Goal: Task Accomplishment & Management: Manage account settings

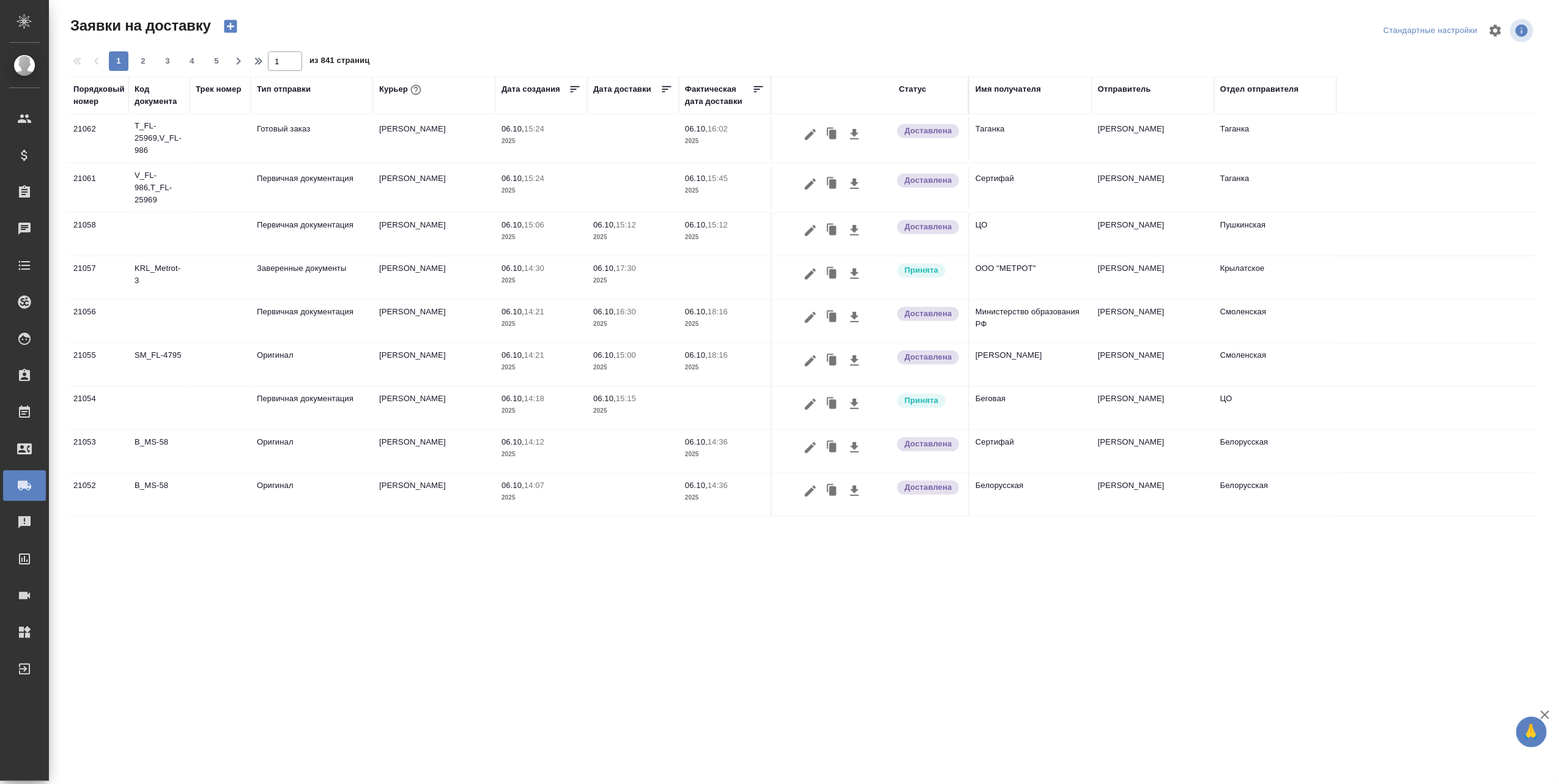
scroll to position [725, 0]
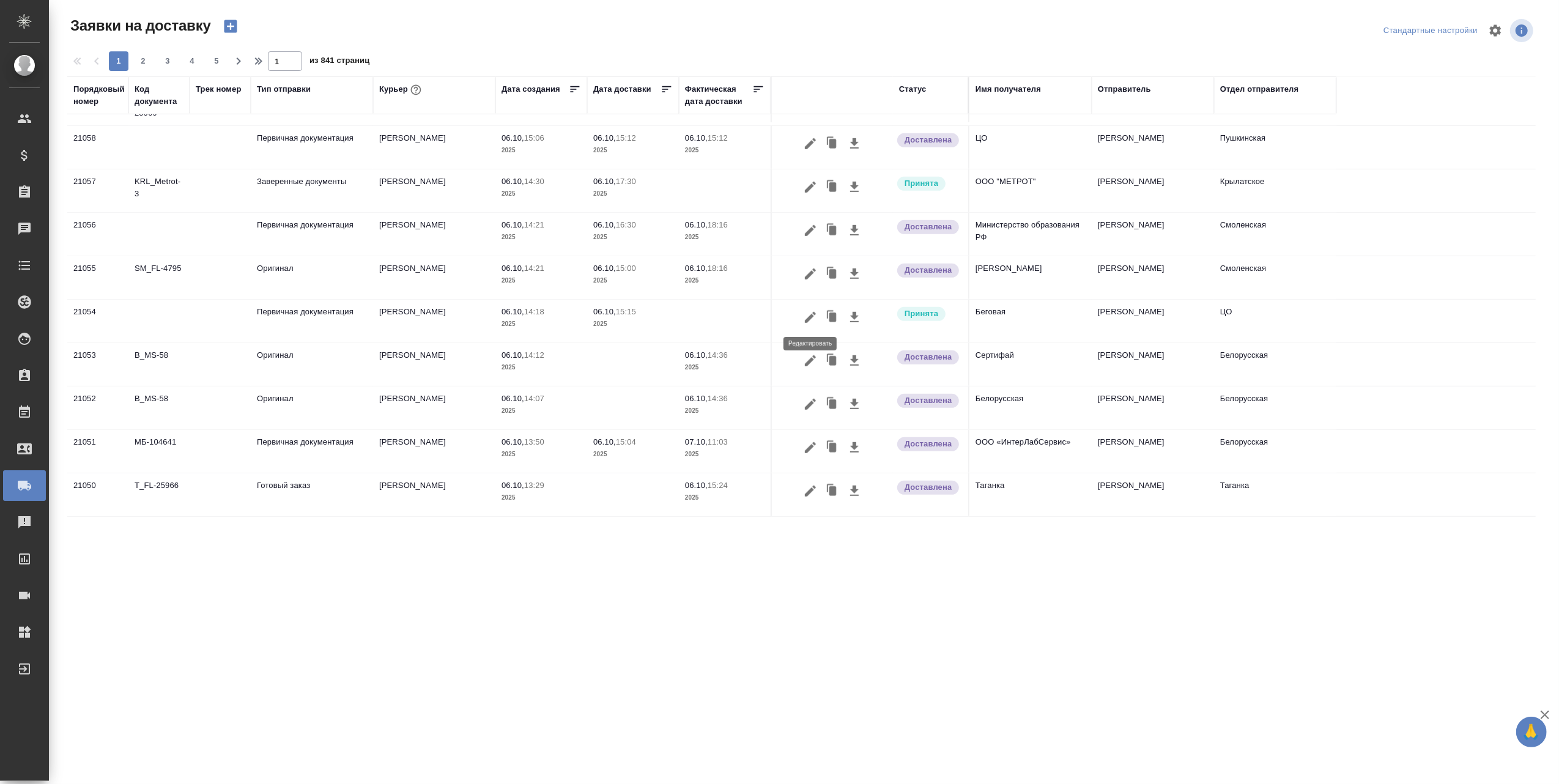
click at [810, 316] on icon "button" at bounding box center [810, 317] width 11 height 11
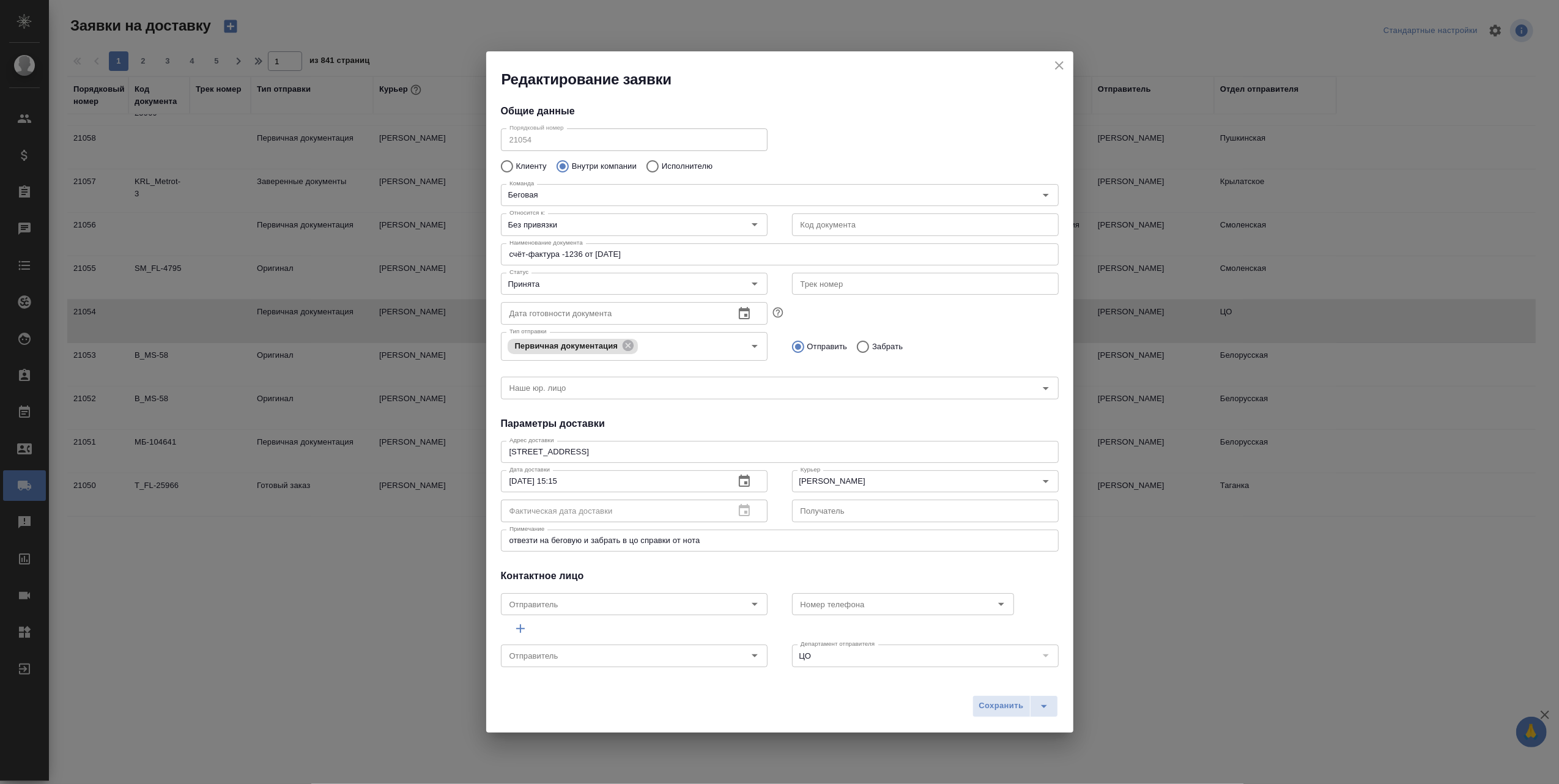
type input "[PERSON_NAME]"
click at [752, 284] on icon "Open" at bounding box center [755, 284] width 15 height 15
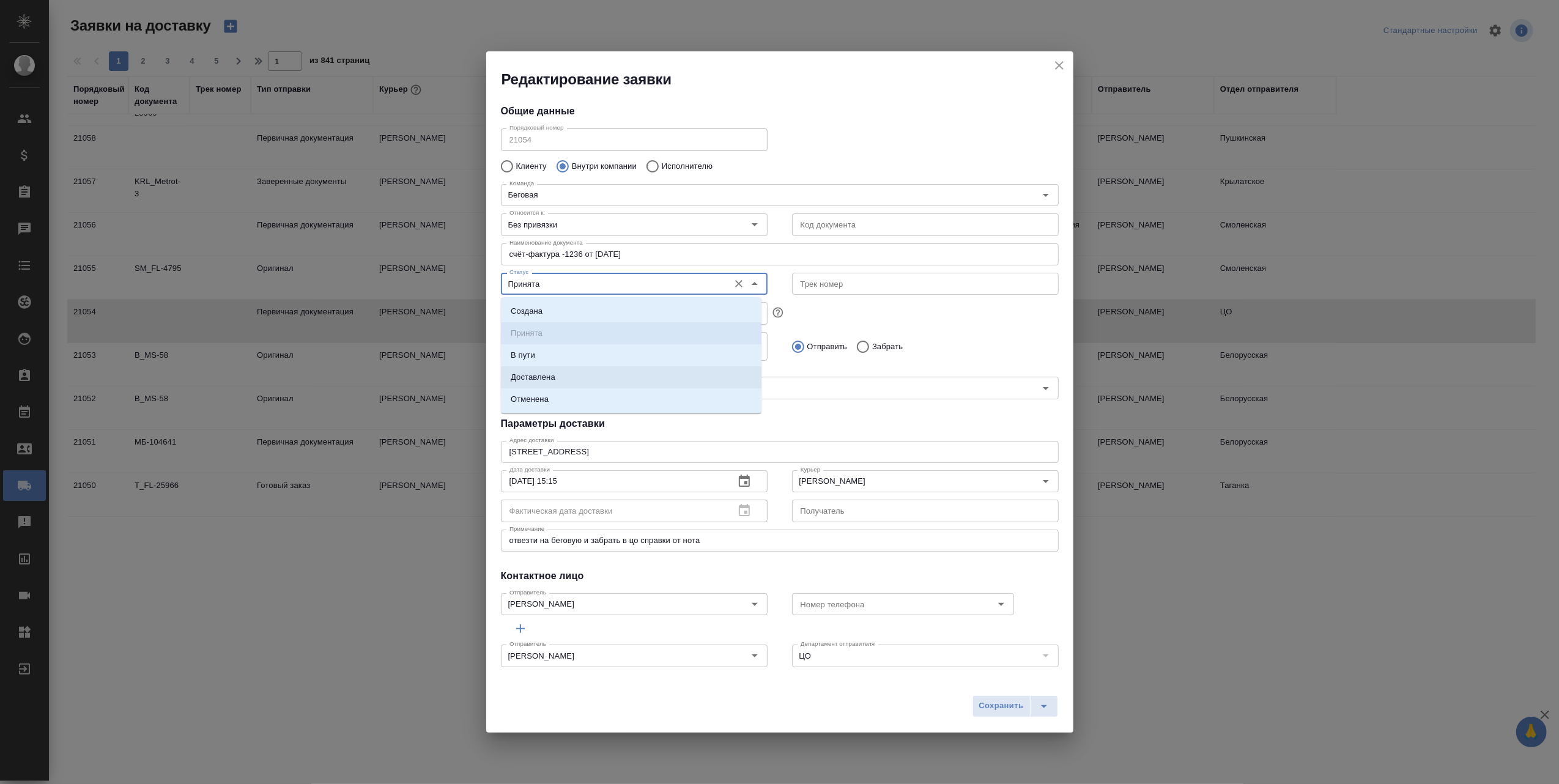
click at [571, 379] on li "Доставлена" at bounding box center [631, 377] width 261 height 22
type input "Доставлена"
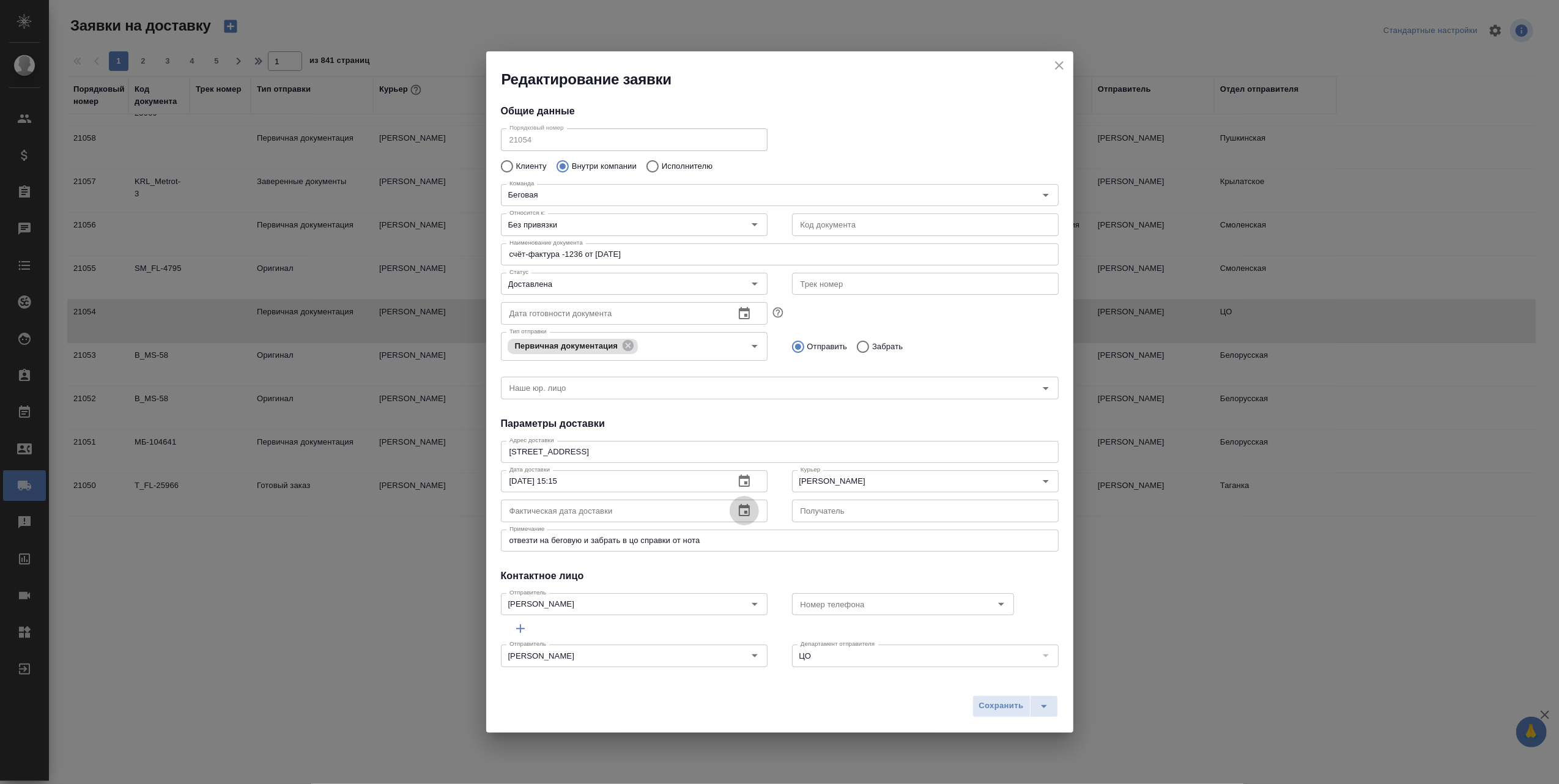
click at [737, 515] on icon "button" at bounding box center [744, 510] width 15 height 15
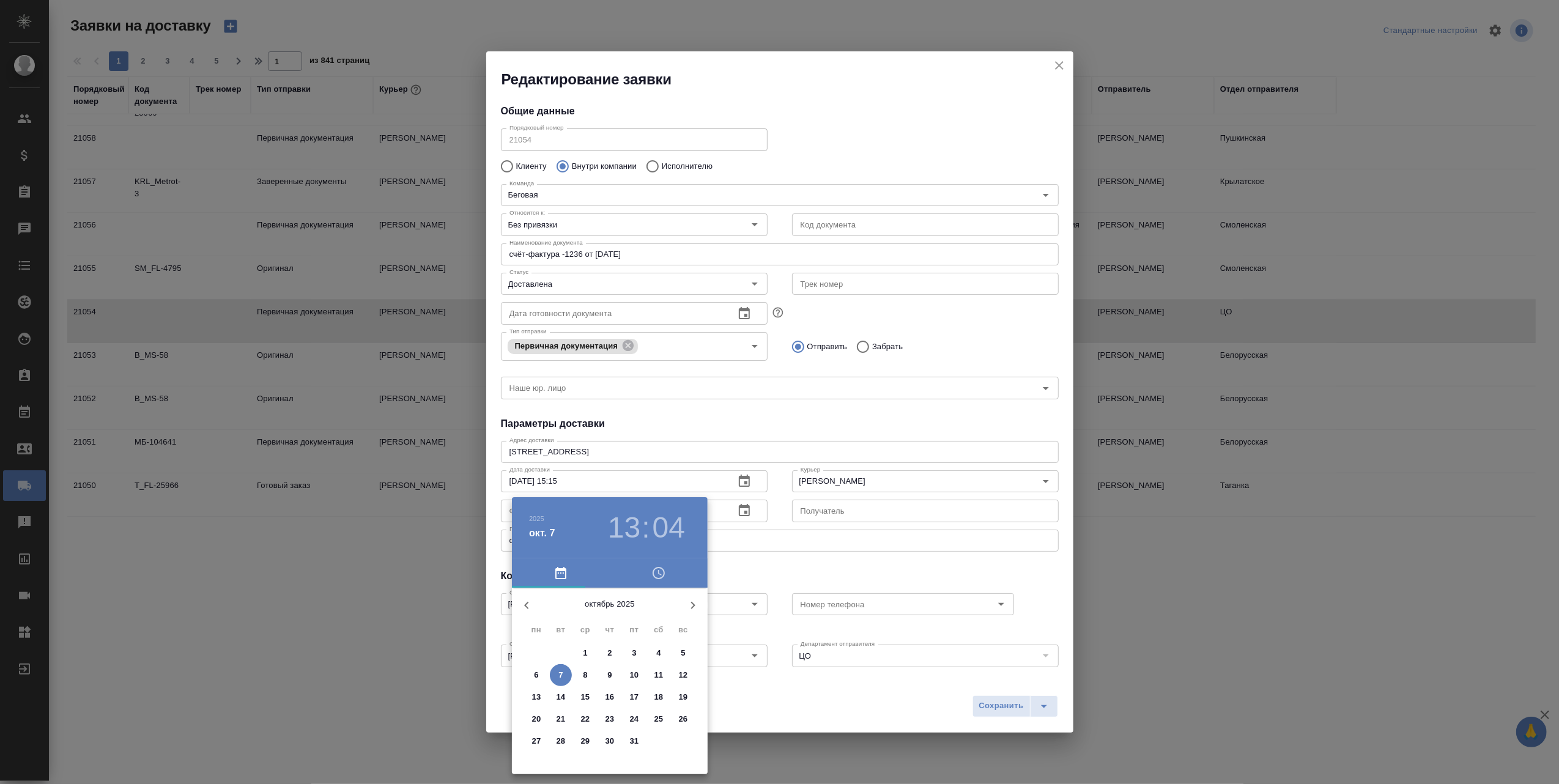
click at [540, 671] on span "6" at bounding box center [536, 675] width 22 height 12
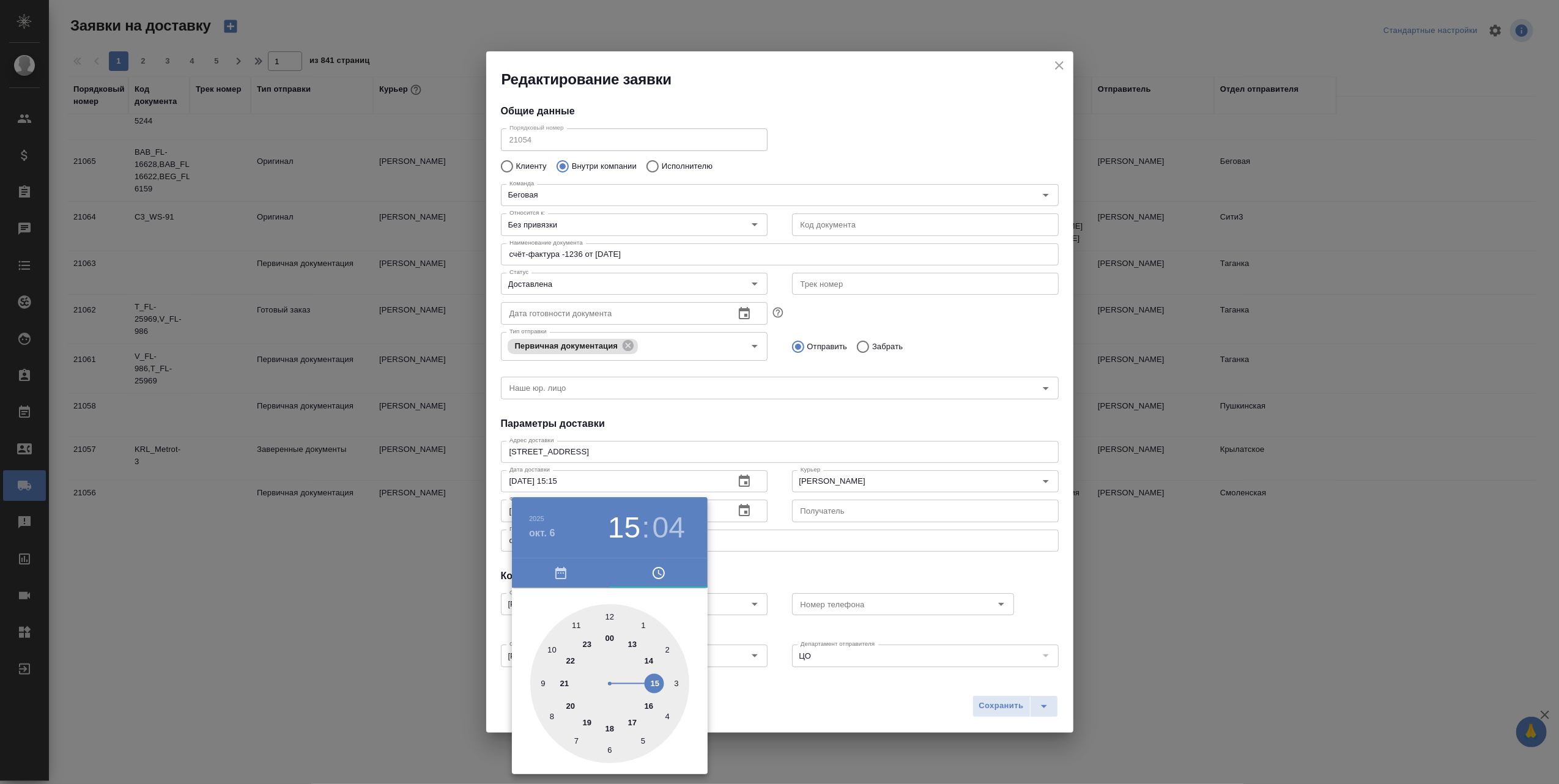
drag, startPoint x: 636, startPoint y: 643, endPoint x: 646, endPoint y: 692, distance: 50.0
click at [646, 692] on div at bounding box center [610, 684] width 159 height 159
type input "06.10.2025 15:30"
drag, startPoint x: 635, startPoint y: 622, endPoint x: 609, endPoint y: 747, distance: 127.7
click at [607, 747] on div at bounding box center [610, 684] width 159 height 159
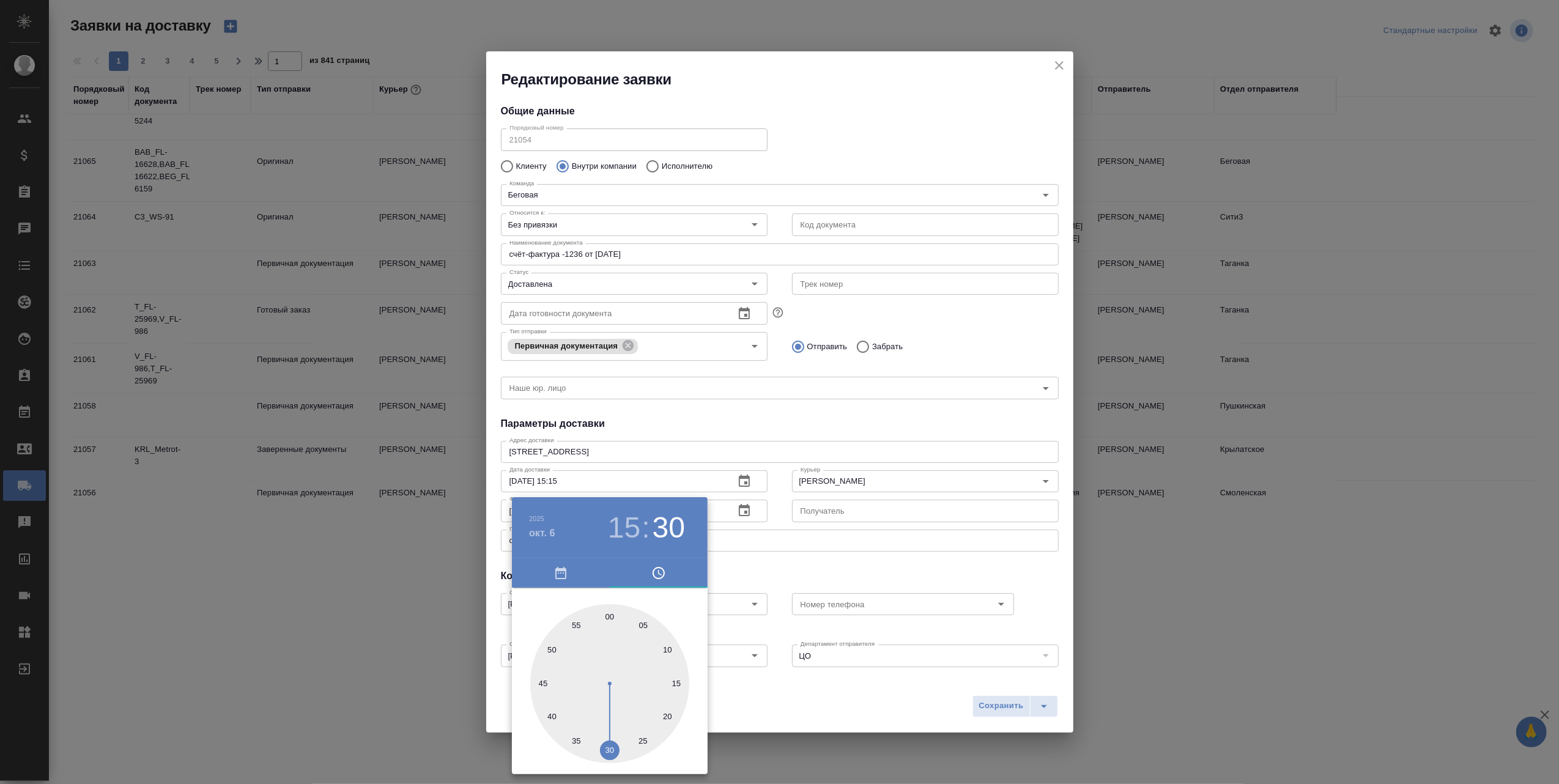
click at [823, 686] on div at bounding box center [780, 392] width 1559 height 784
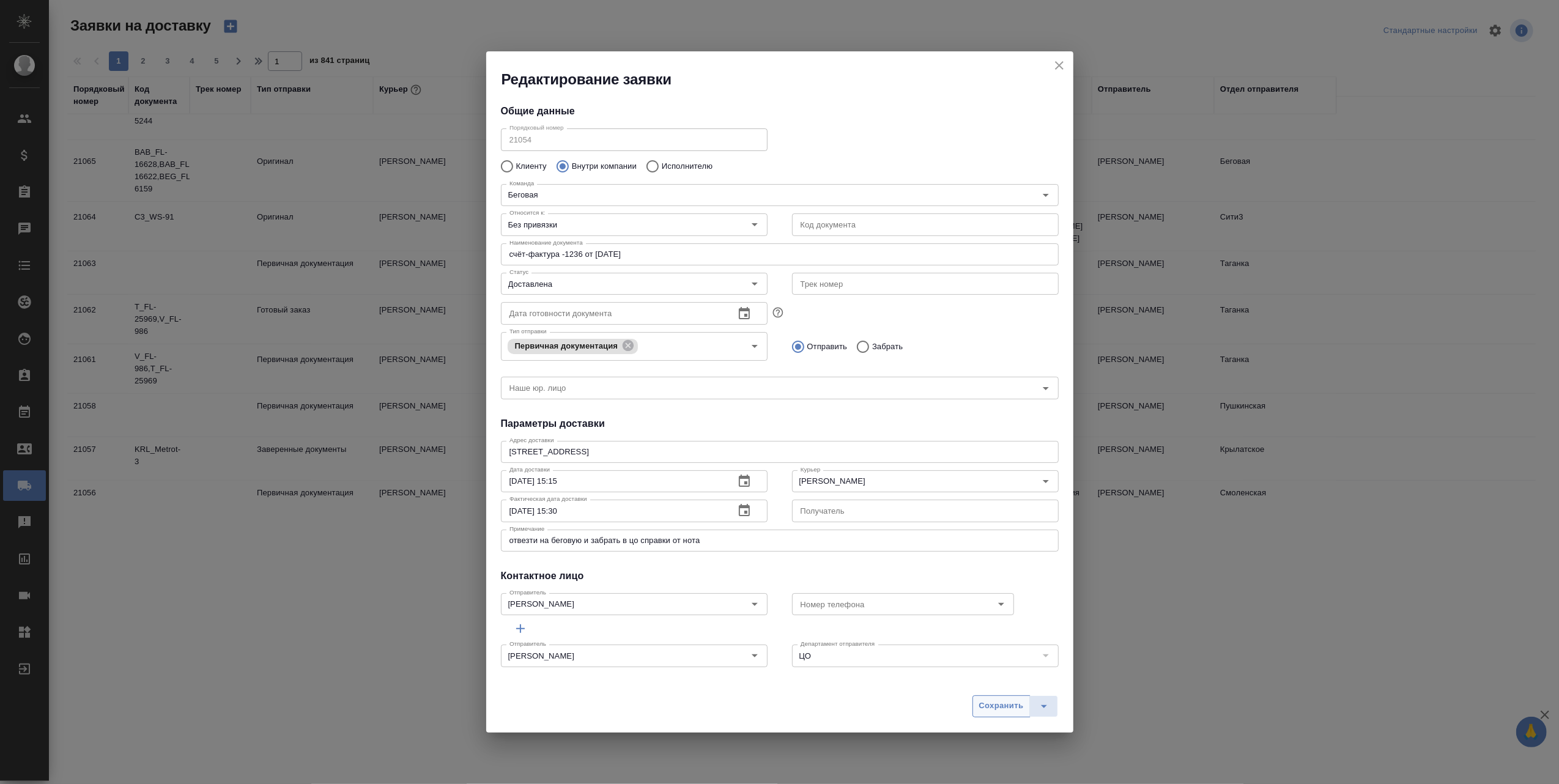
click at [987, 701] on span "Сохранить" at bounding box center [1002, 706] width 45 height 14
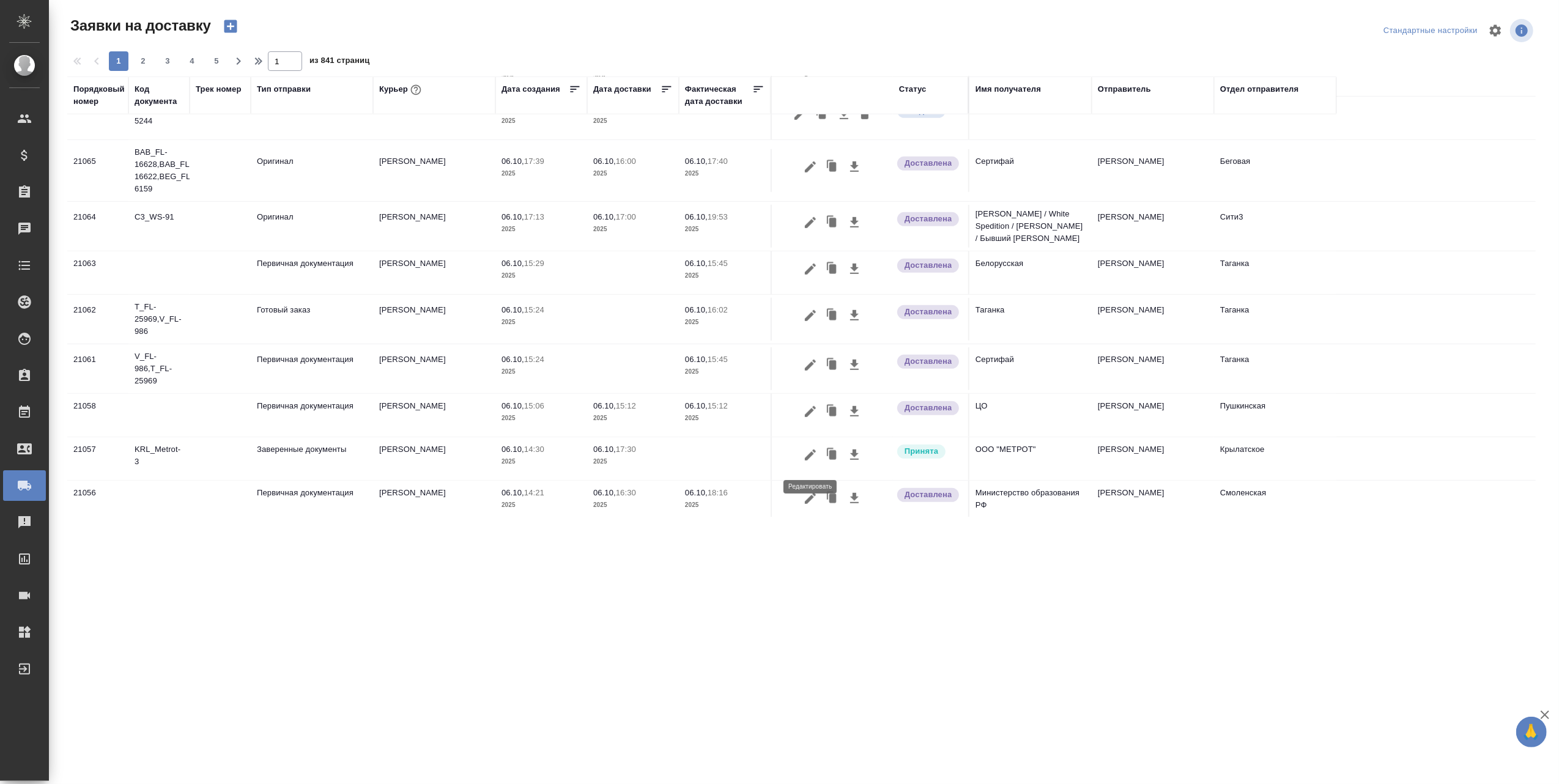
click at [808, 460] on icon "button" at bounding box center [810, 455] width 11 height 11
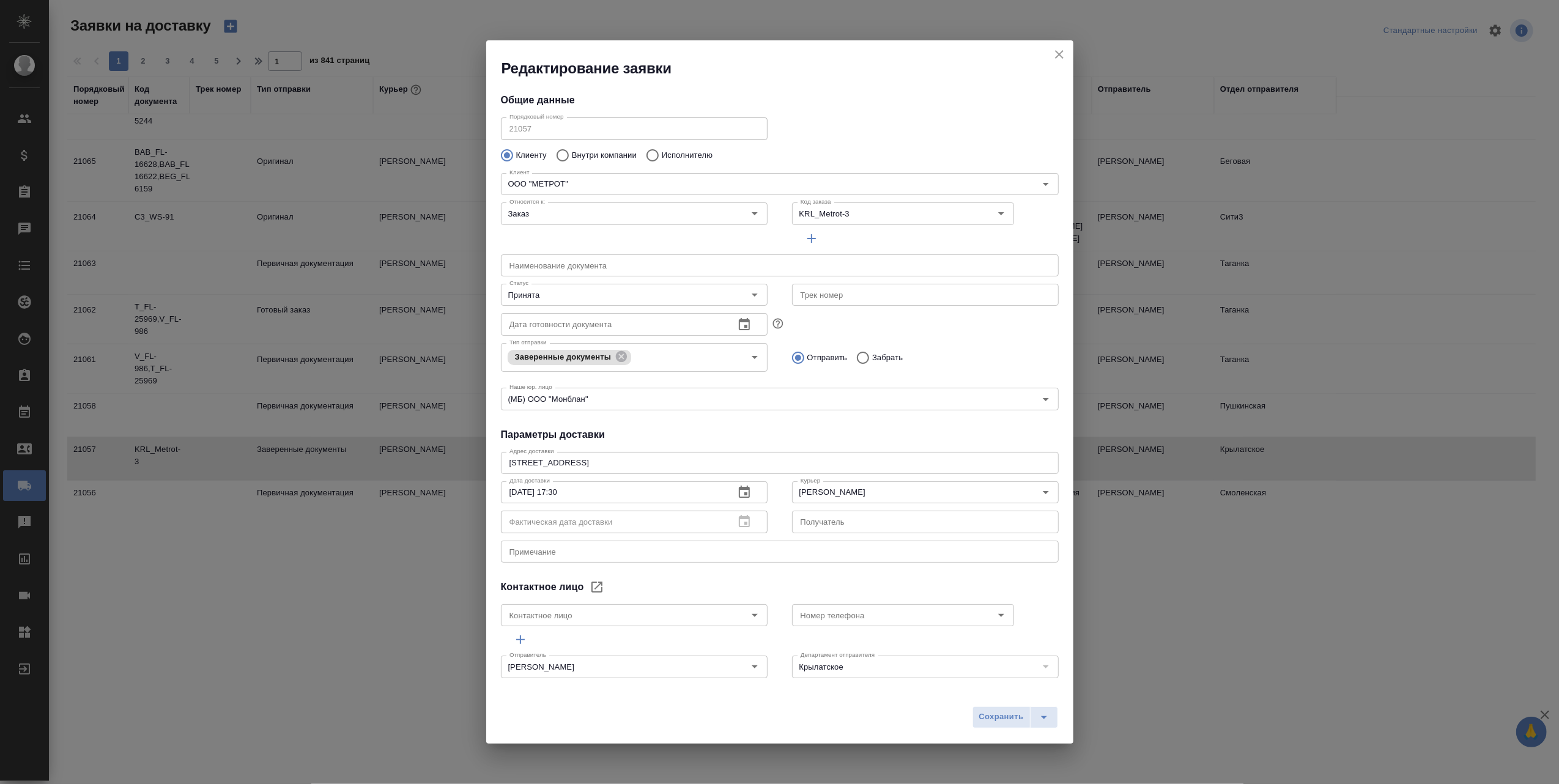
type input "Огиря Анастасия"
type input "+79031405242"
click at [749, 293] on icon "Open" at bounding box center [755, 295] width 15 height 15
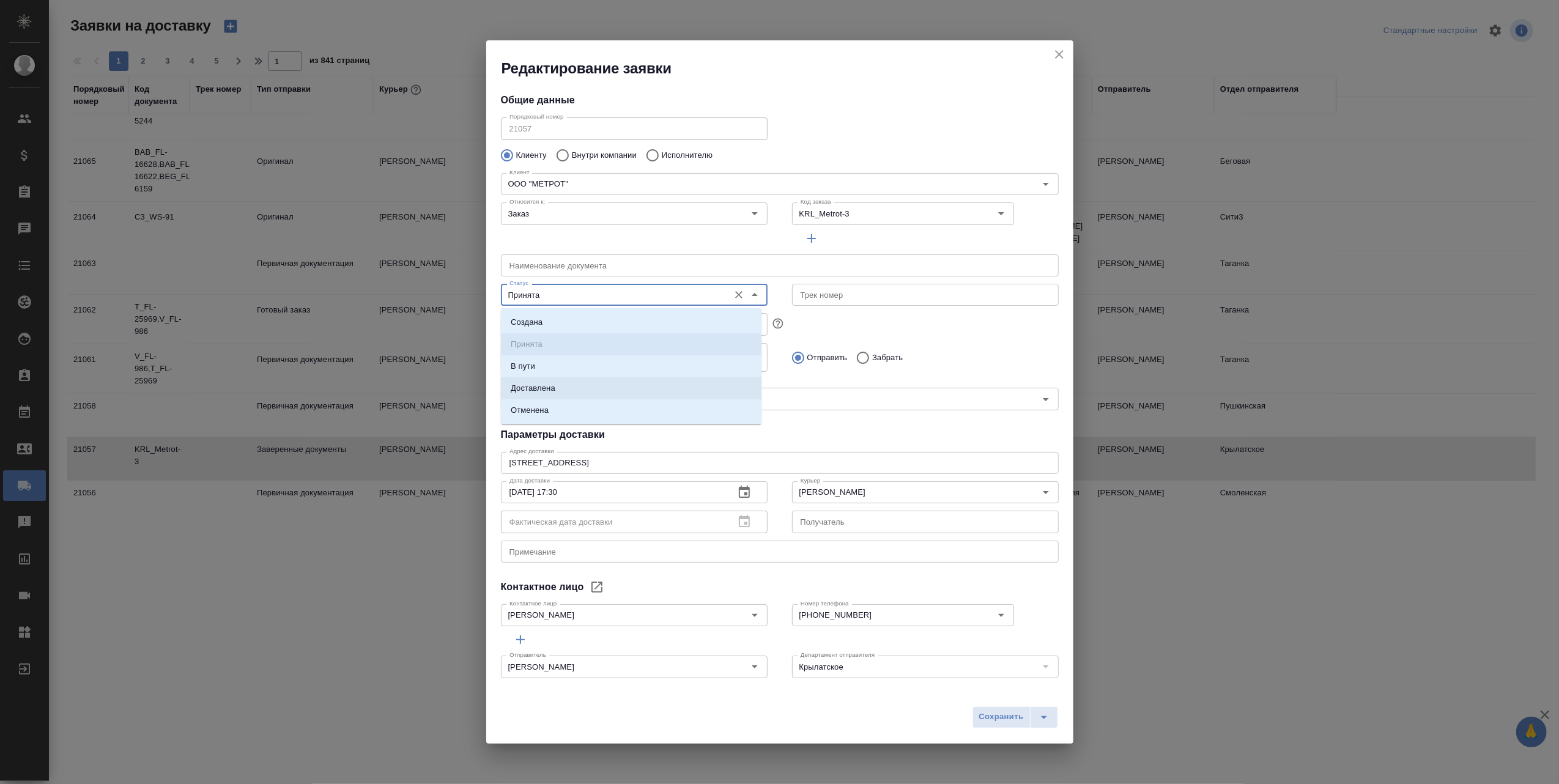
click at [557, 390] on li "Доставлена" at bounding box center [631, 388] width 261 height 22
type input "Доставлена"
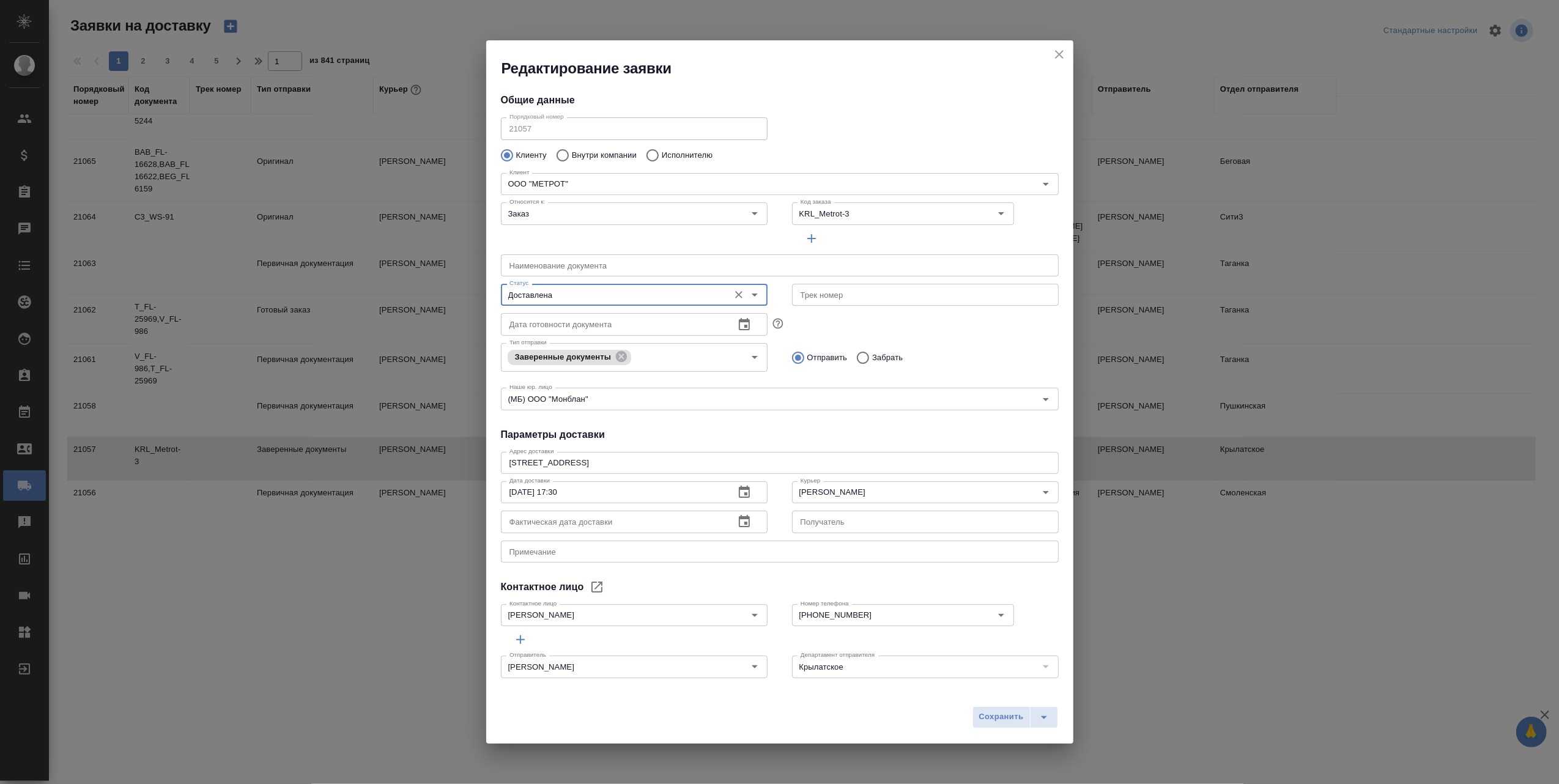
click at [740, 523] on icon "button" at bounding box center [744, 521] width 11 height 12
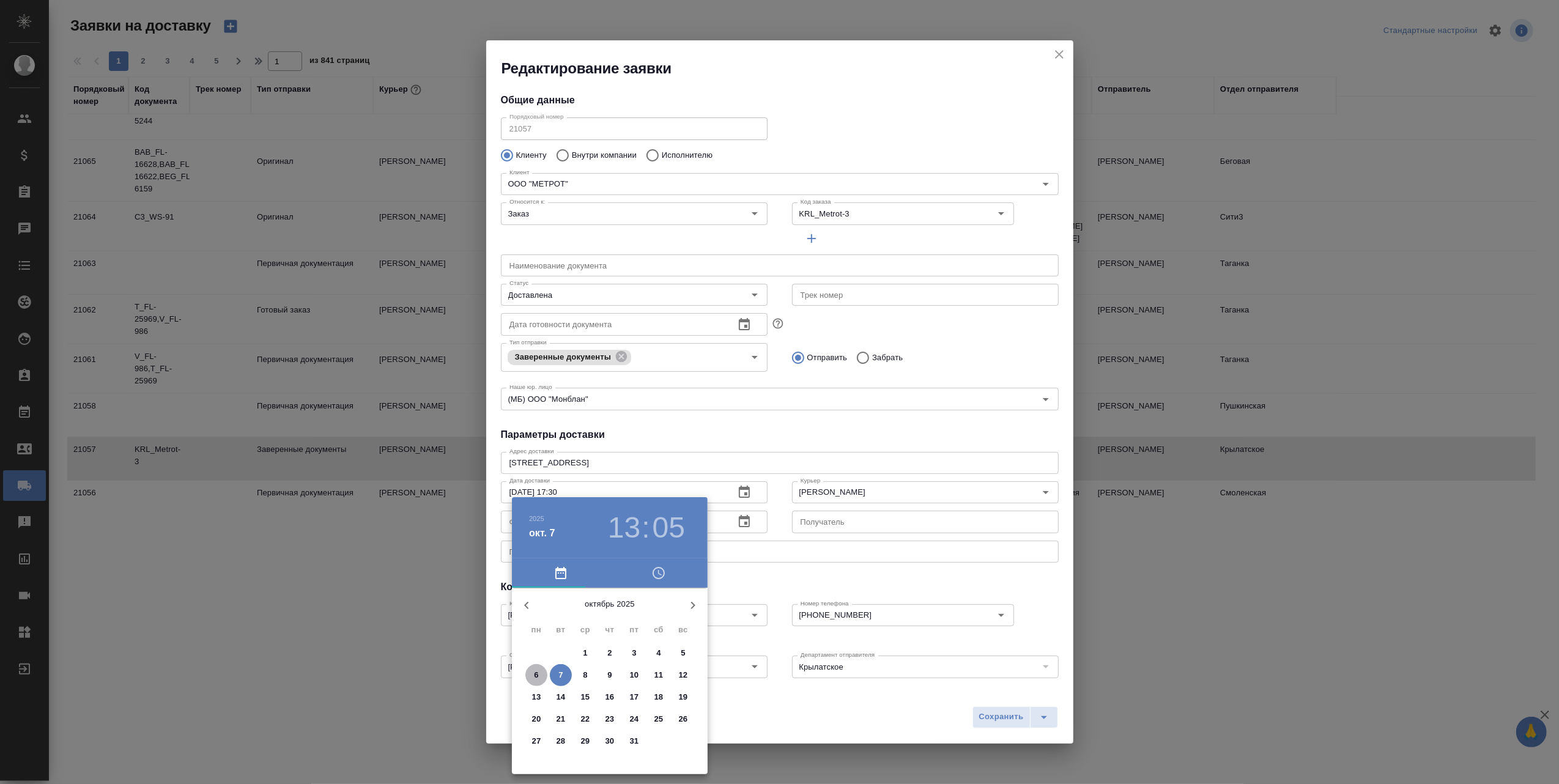
click at [537, 669] on p "6" at bounding box center [536, 675] width 4 height 12
type input "06.10.2025 17:05"
drag, startPoint x: 631, startPoint y: 643, endPoint x: 640, endPoint y: 722, distance: 79.5
click at [640, 722] on div at bounding box center [610, 684] width 159 height 159
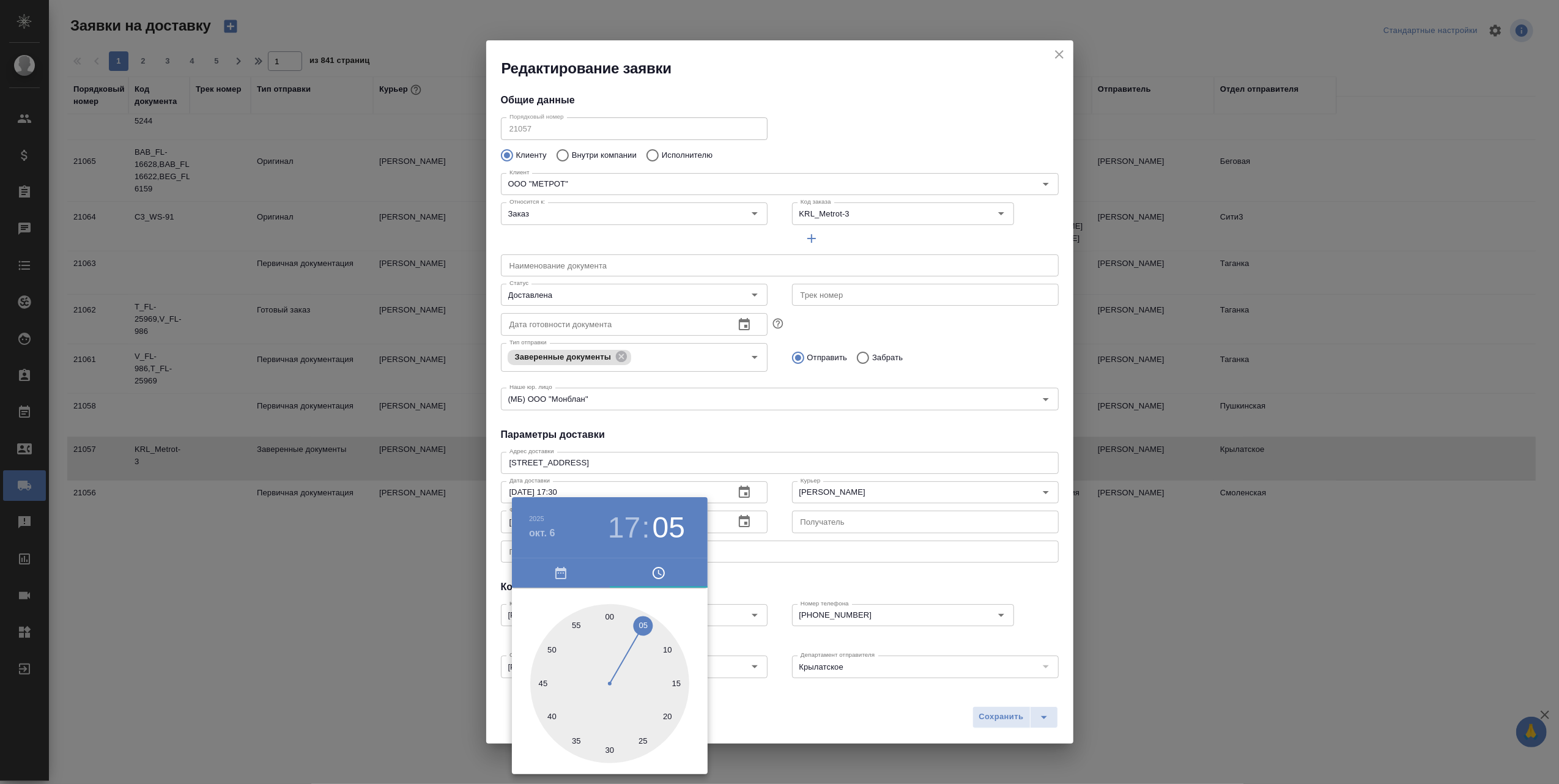
click at [779, 711] on div at bounding box center [780, 392] width 1559 height 784
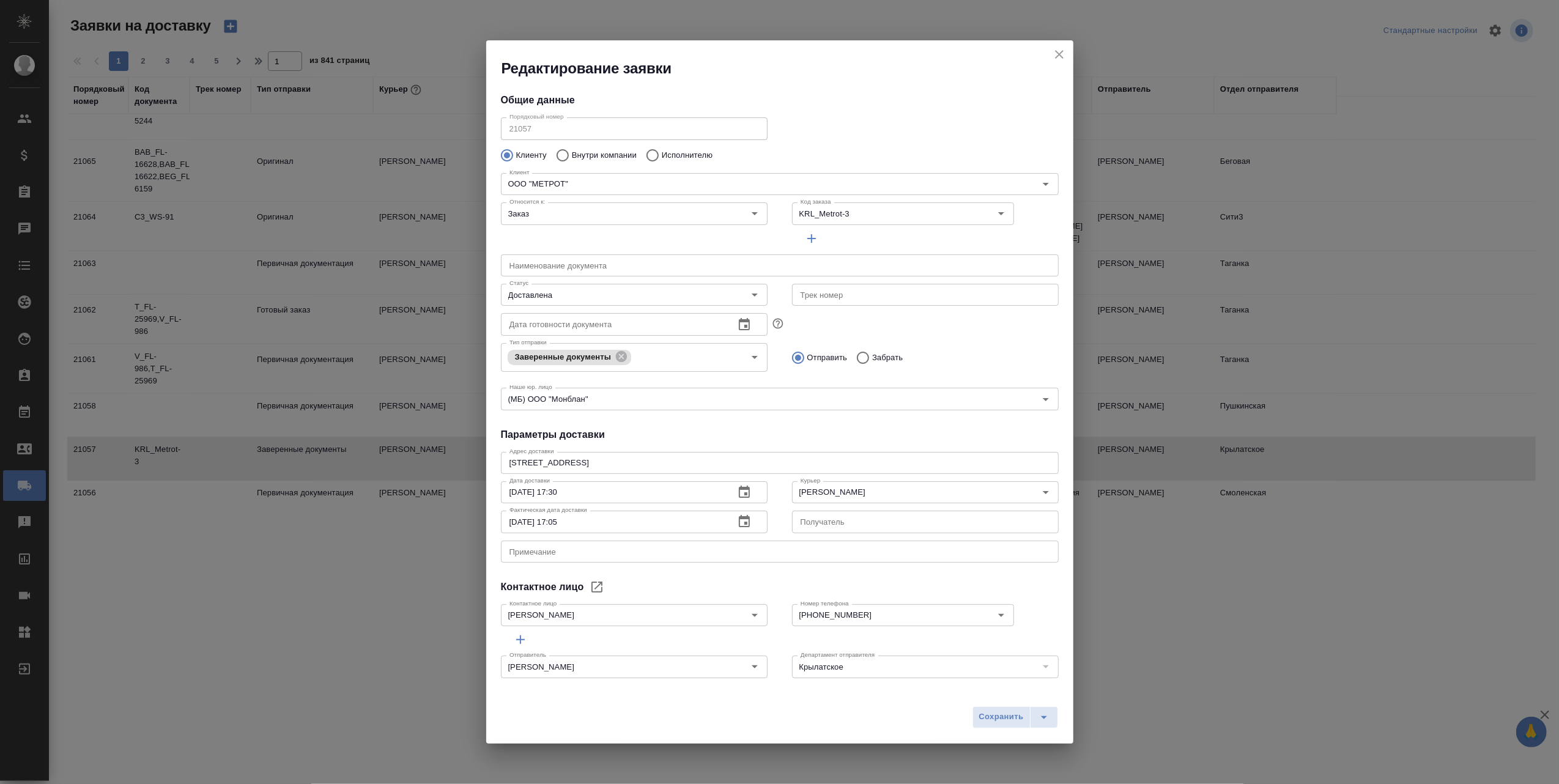
click at [996, 717] on span "Сохранить" at bounding box center [1002, 717] width 45 height 14
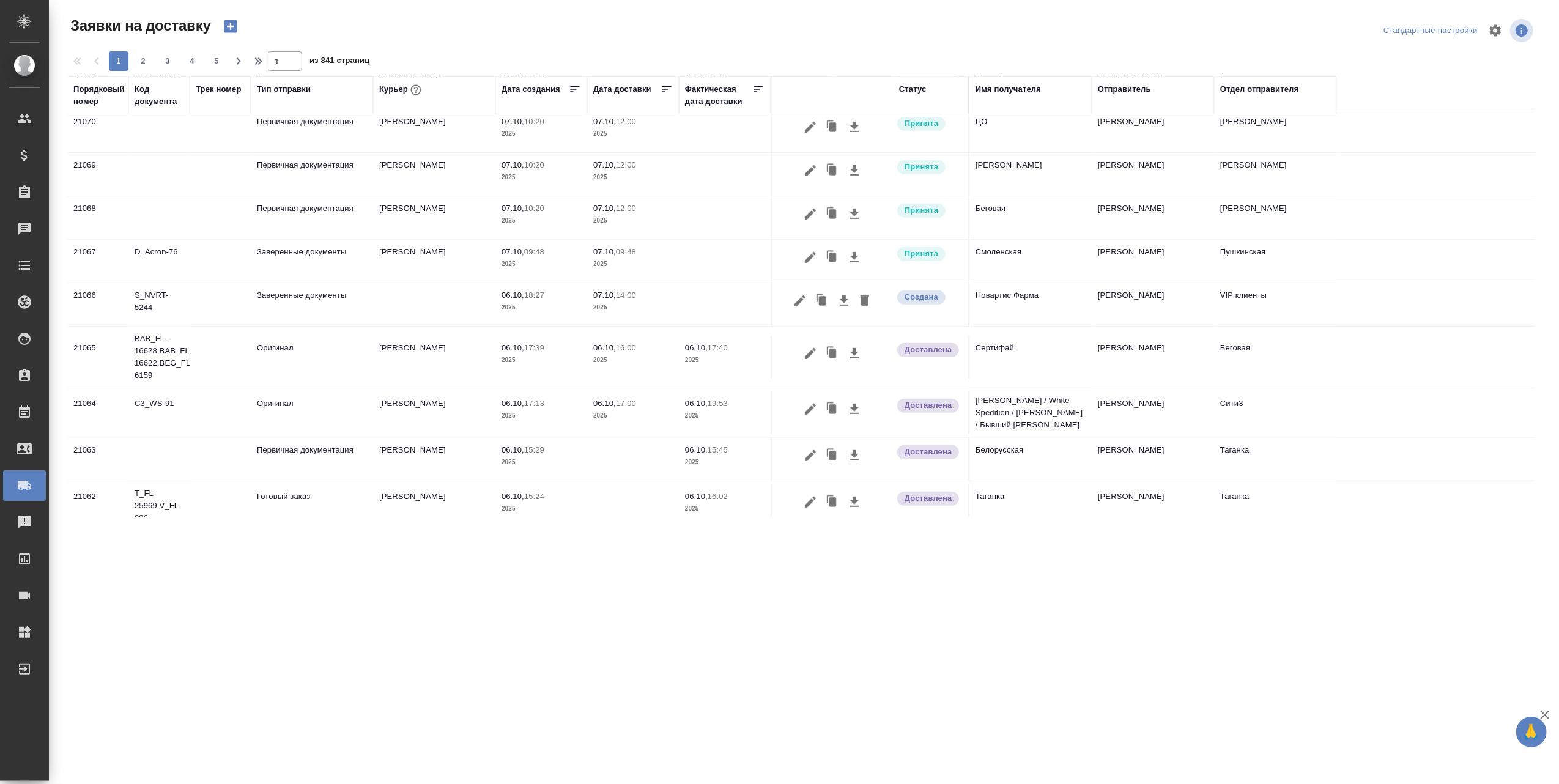
scroll to position [570, 0]
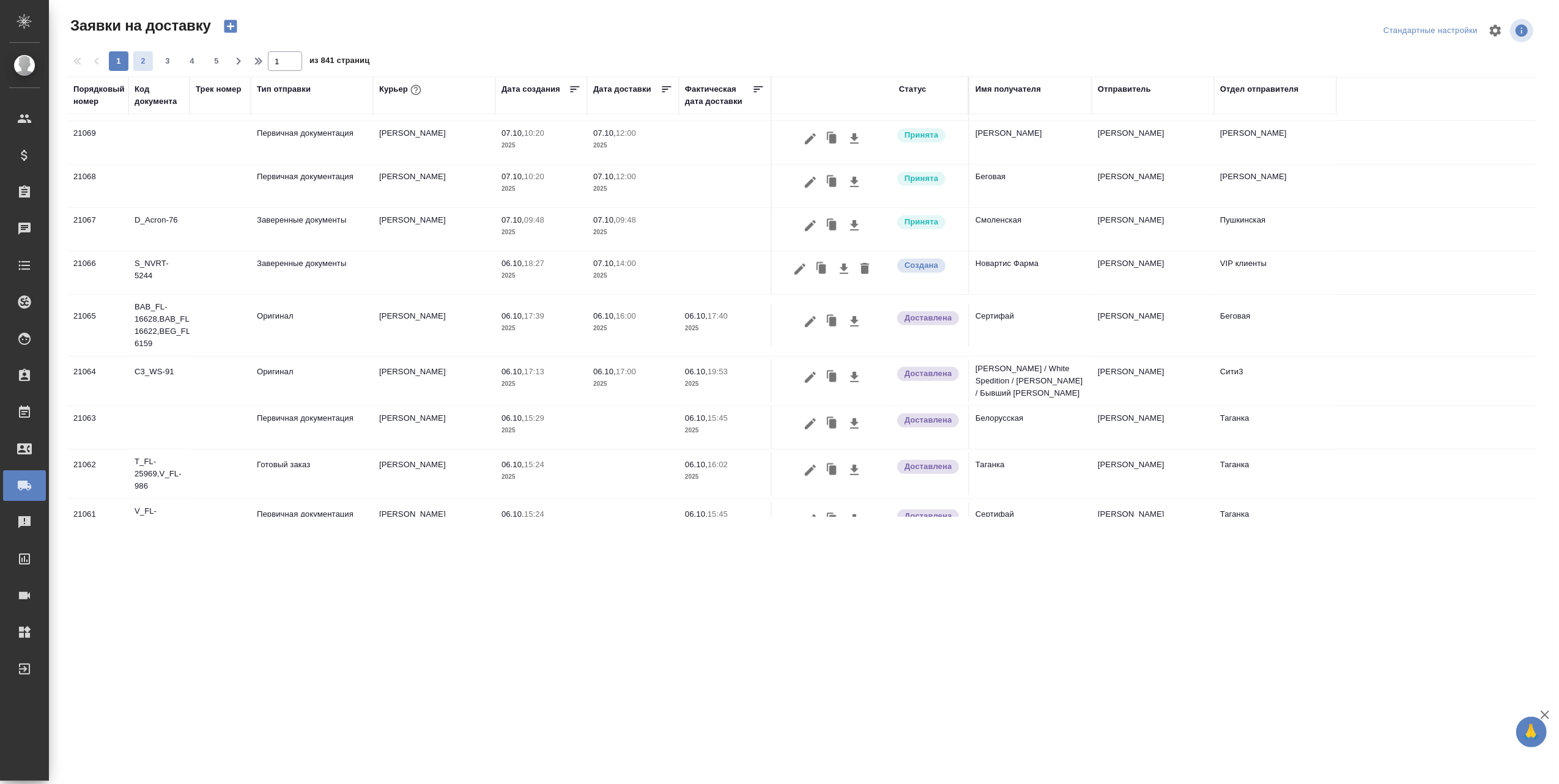
click at [145, 62] on span "2" at bounding box center [143, 61] width 20 height 12
type input "2"
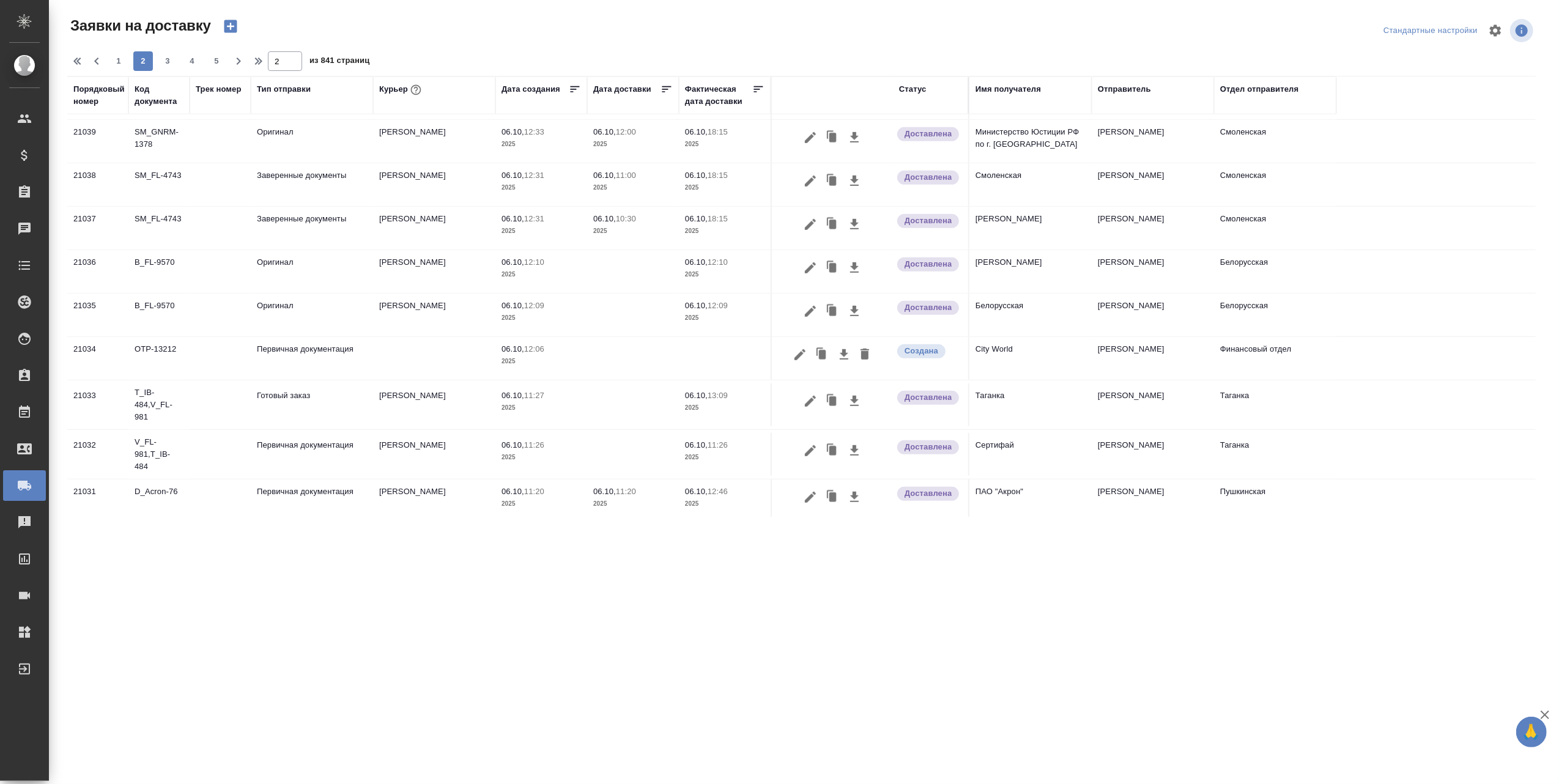
scroll to position [701, 0]
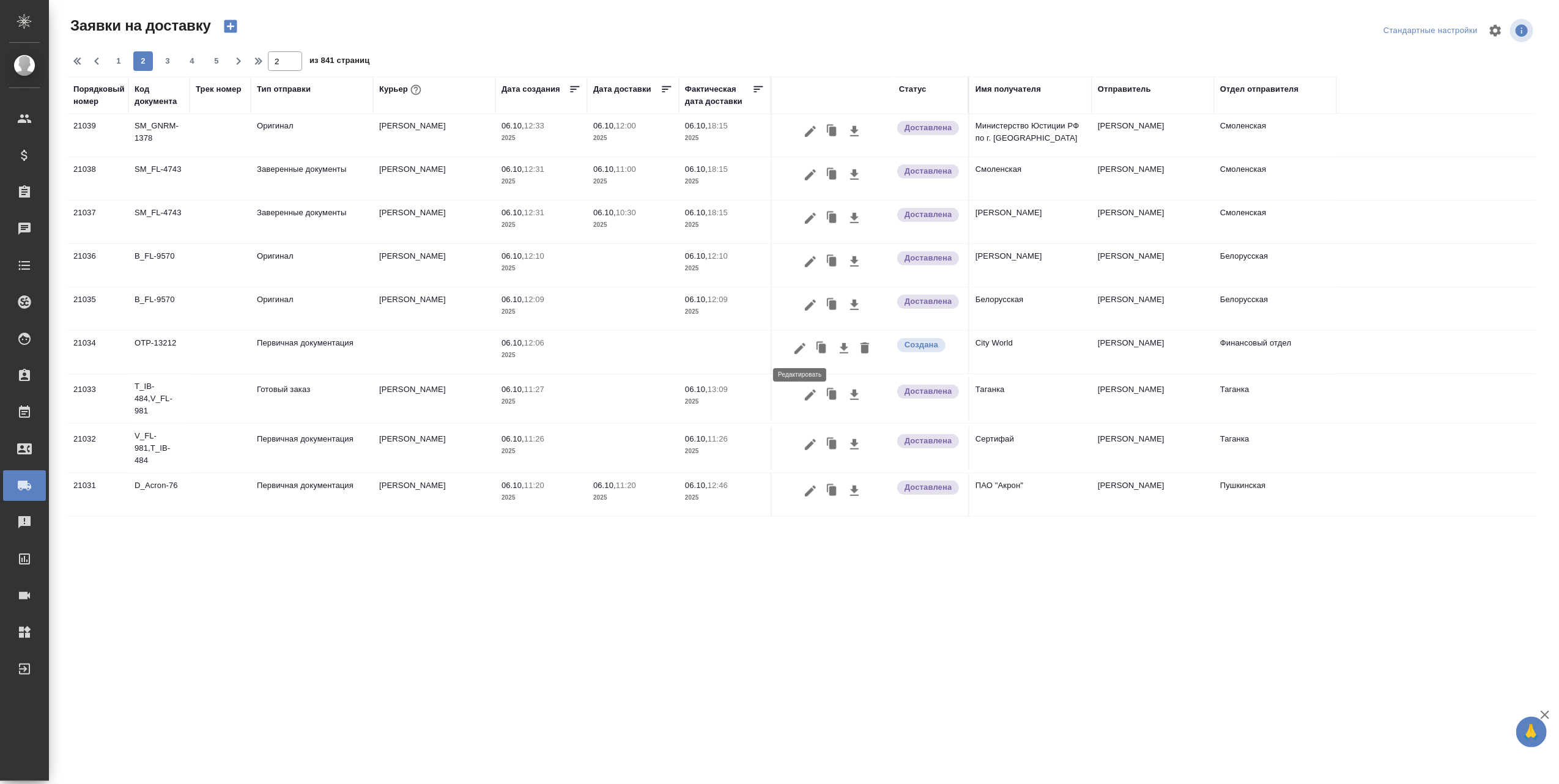
click at [795, 348] on icon "button" at bounding box center [800, 349] width 15 height 15
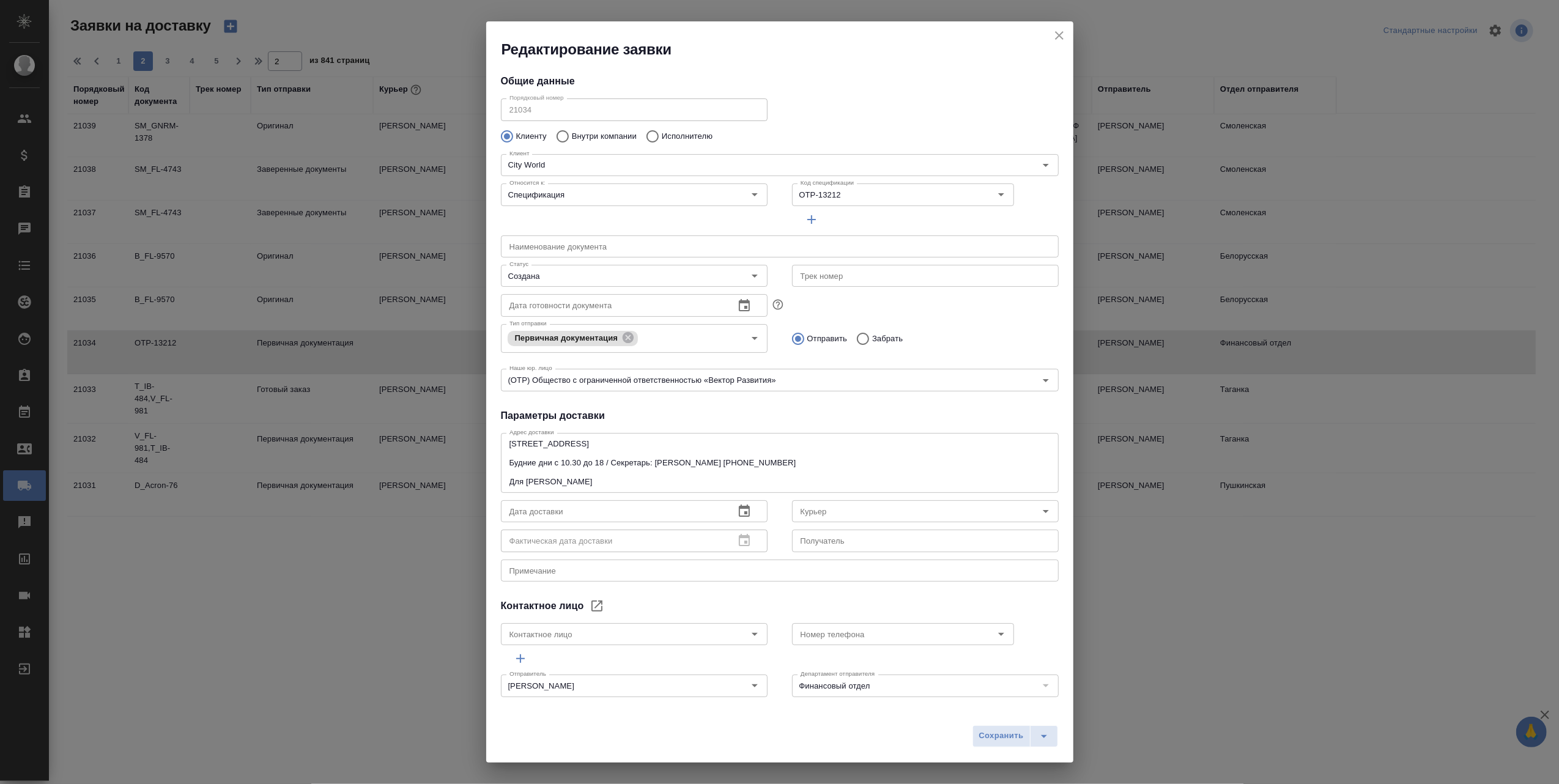
type input "Фролова Инна"
type input "8-926-554-77-51"
click at [1063, 37] on icon "close" at bounding box center [1059, 35] width 15 height 15
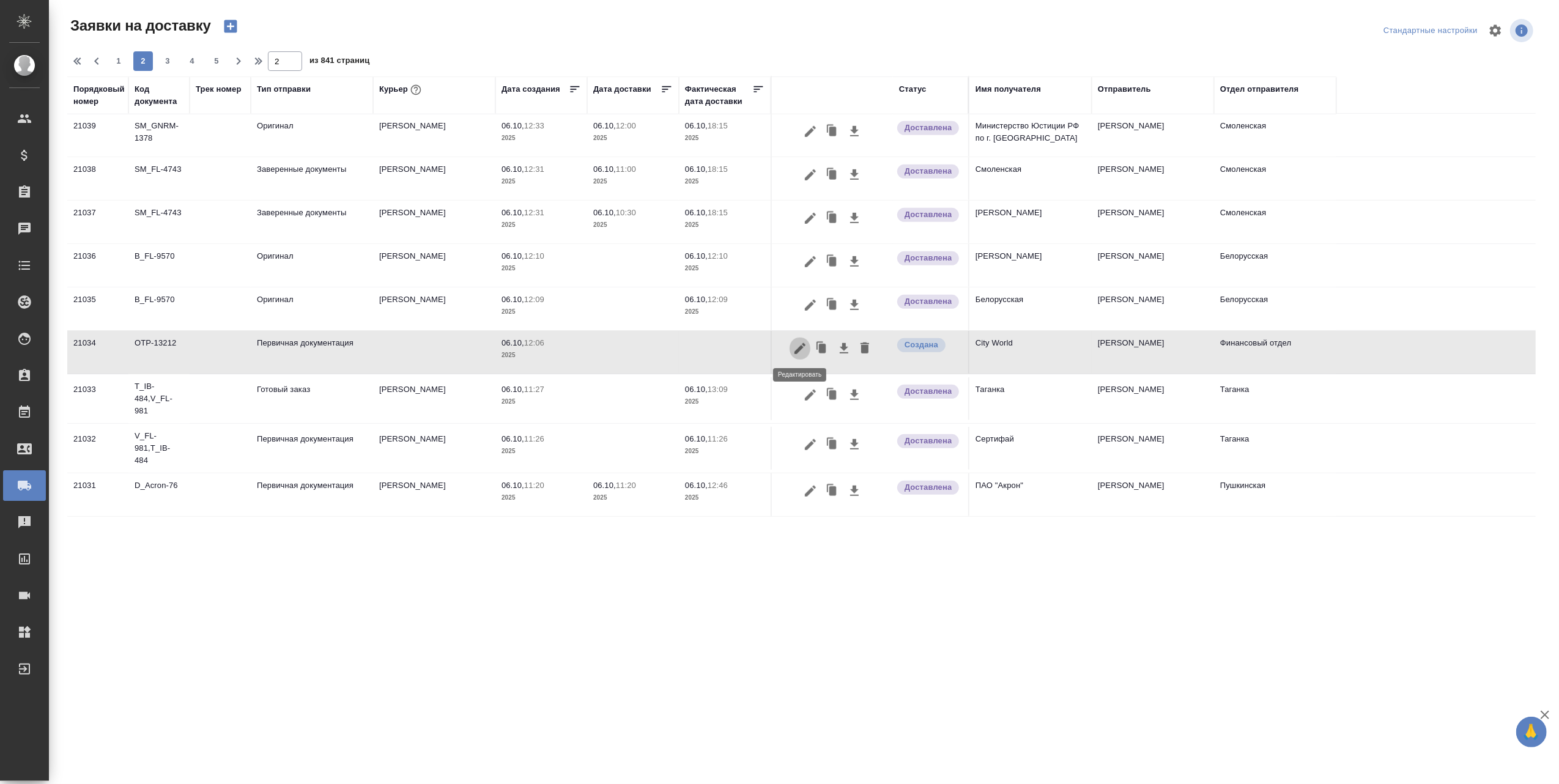
click at [799, 342] on icon "button" at bounding box center [800, 349] width 15 height 15
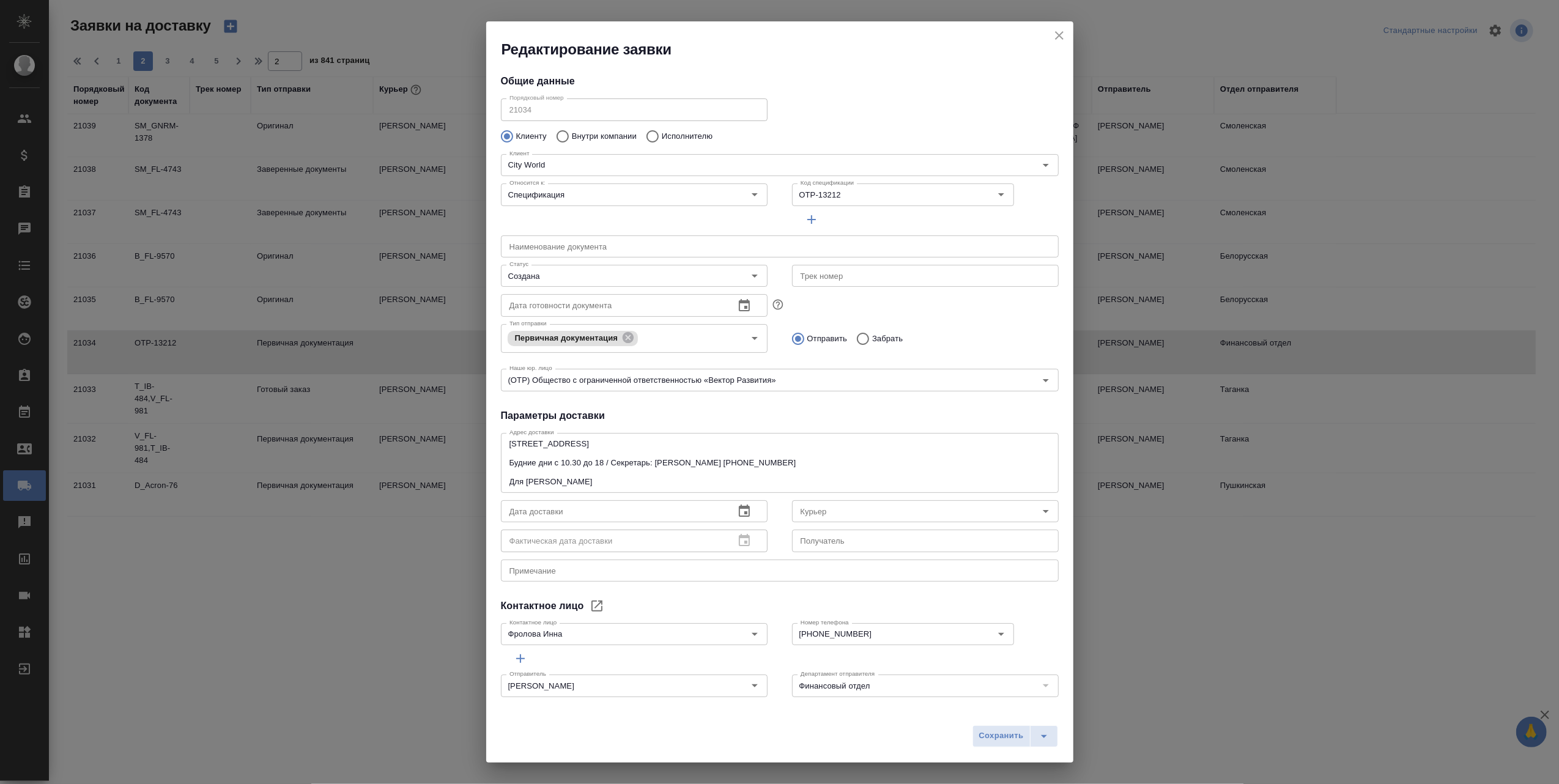
click at [1057, 37] on icon "close" at bounding box center [1059, 35] width 9 height 9
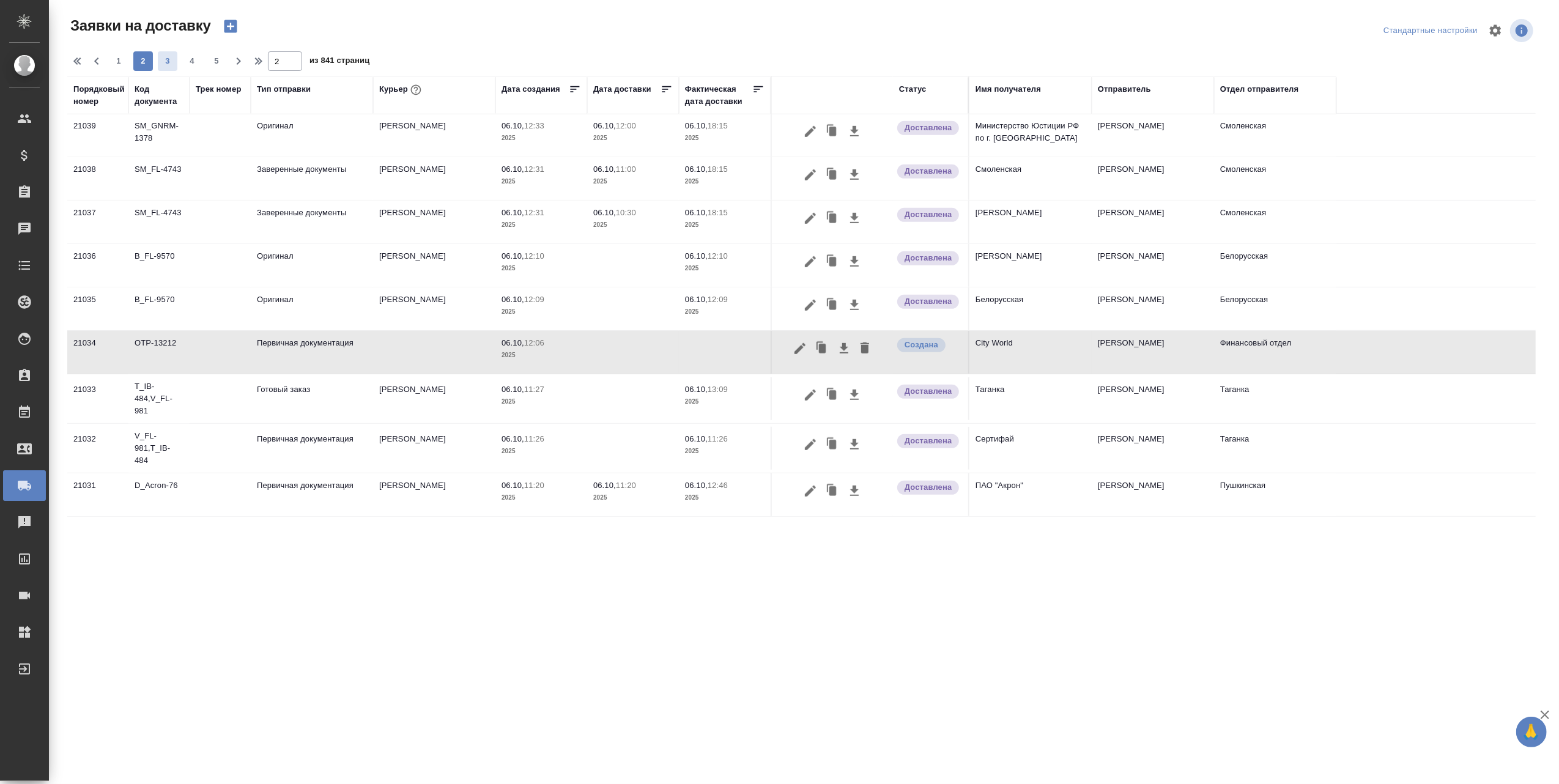
click at [169, 61] on span "3" at bounding box center [167, 61] width 20 height 12
type input "3"
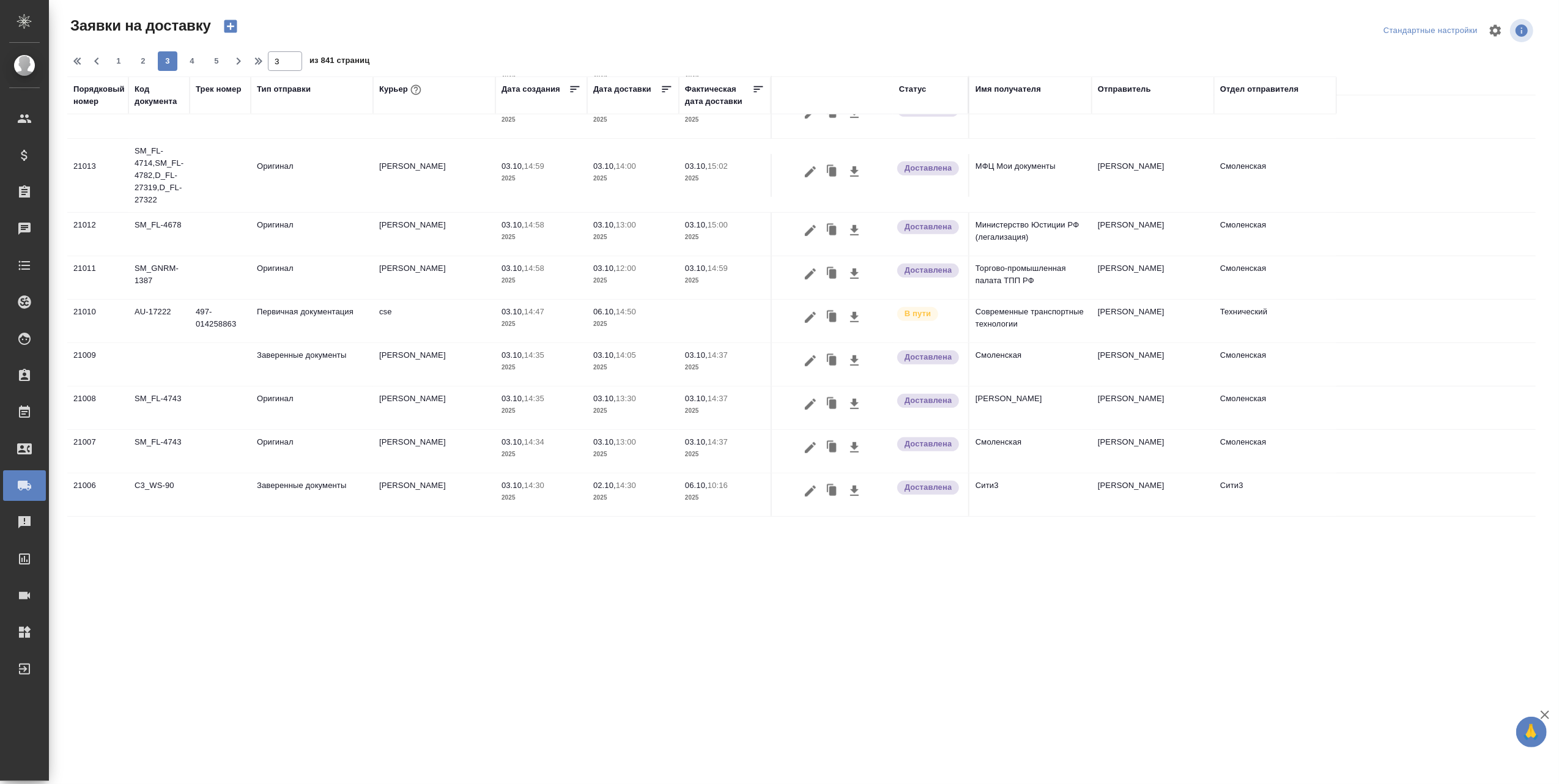
scroll to position [720, 0]
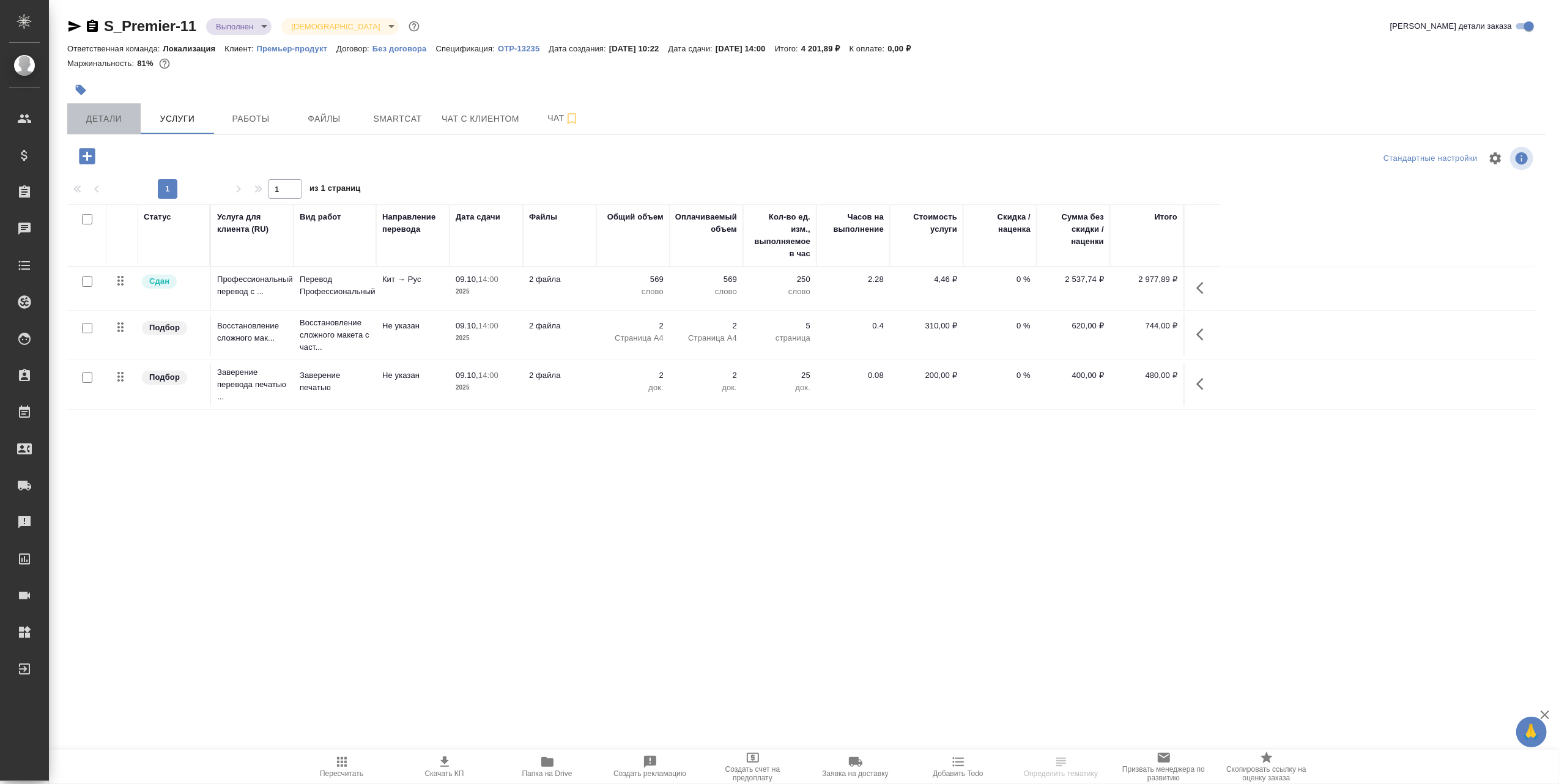
click at [120, 118] on span "Детали" at bounding box center [104, 119] width 58 height 16
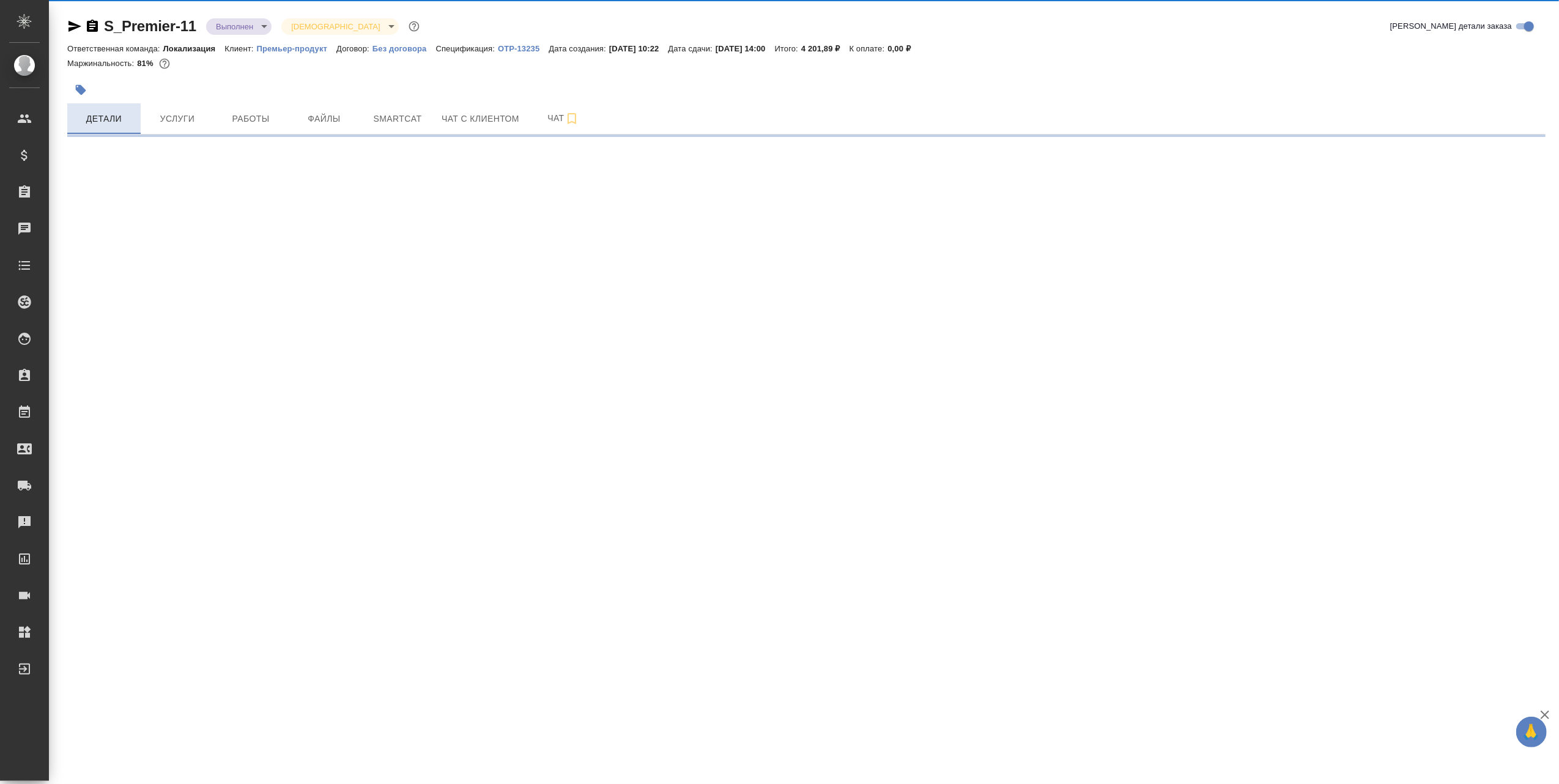
select select "RU"
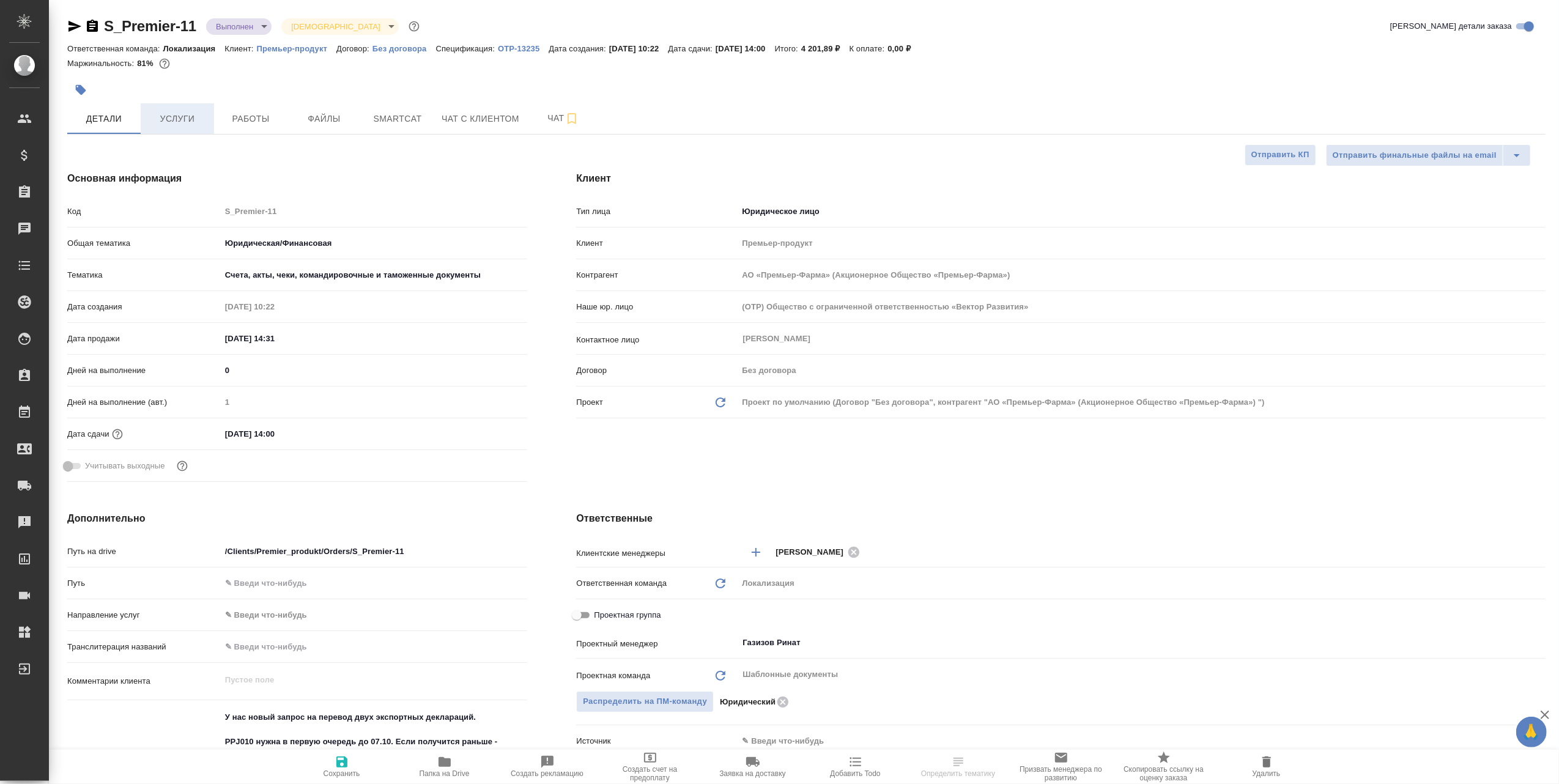
type textarea "x"
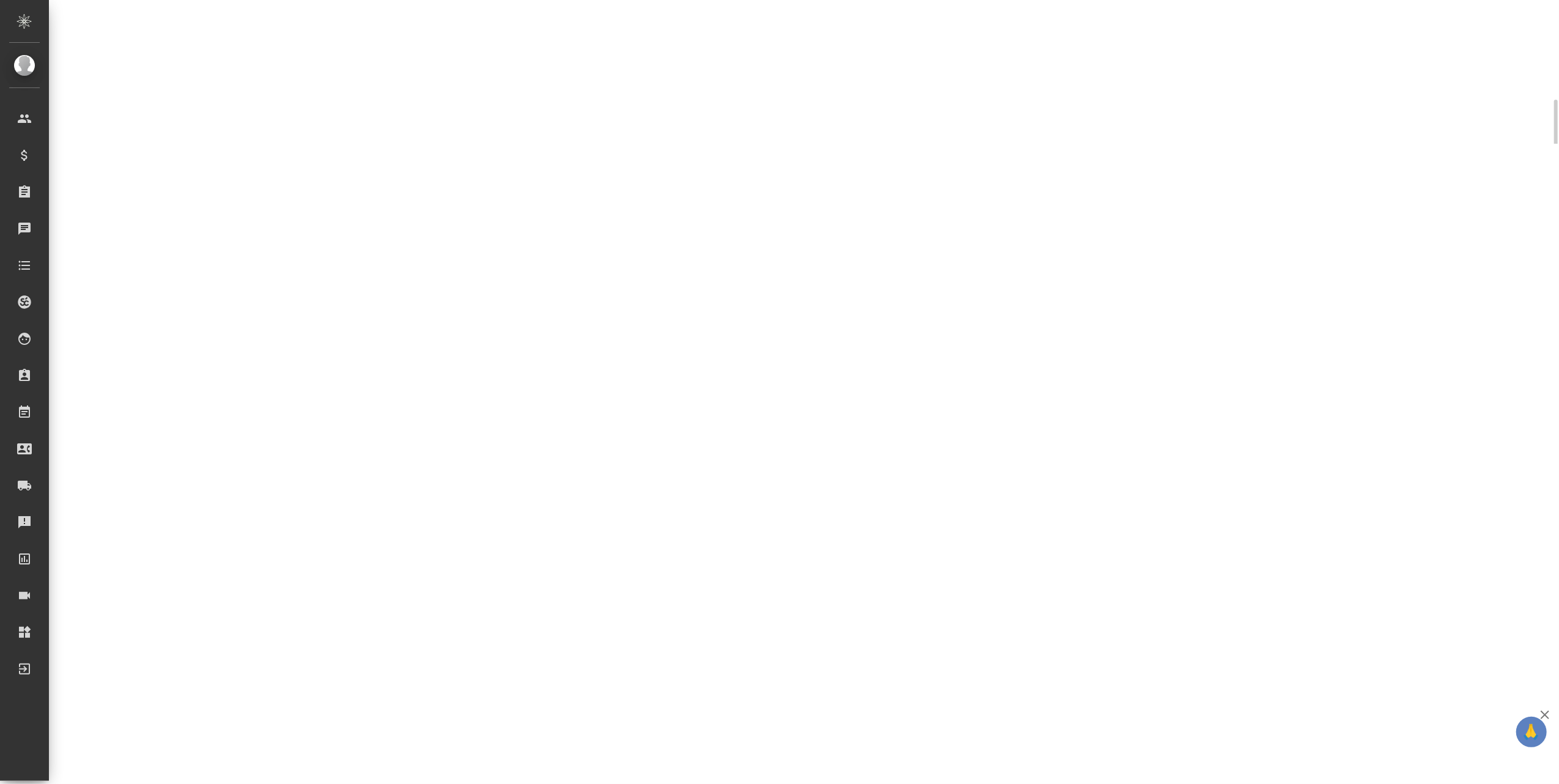
select select "RU"
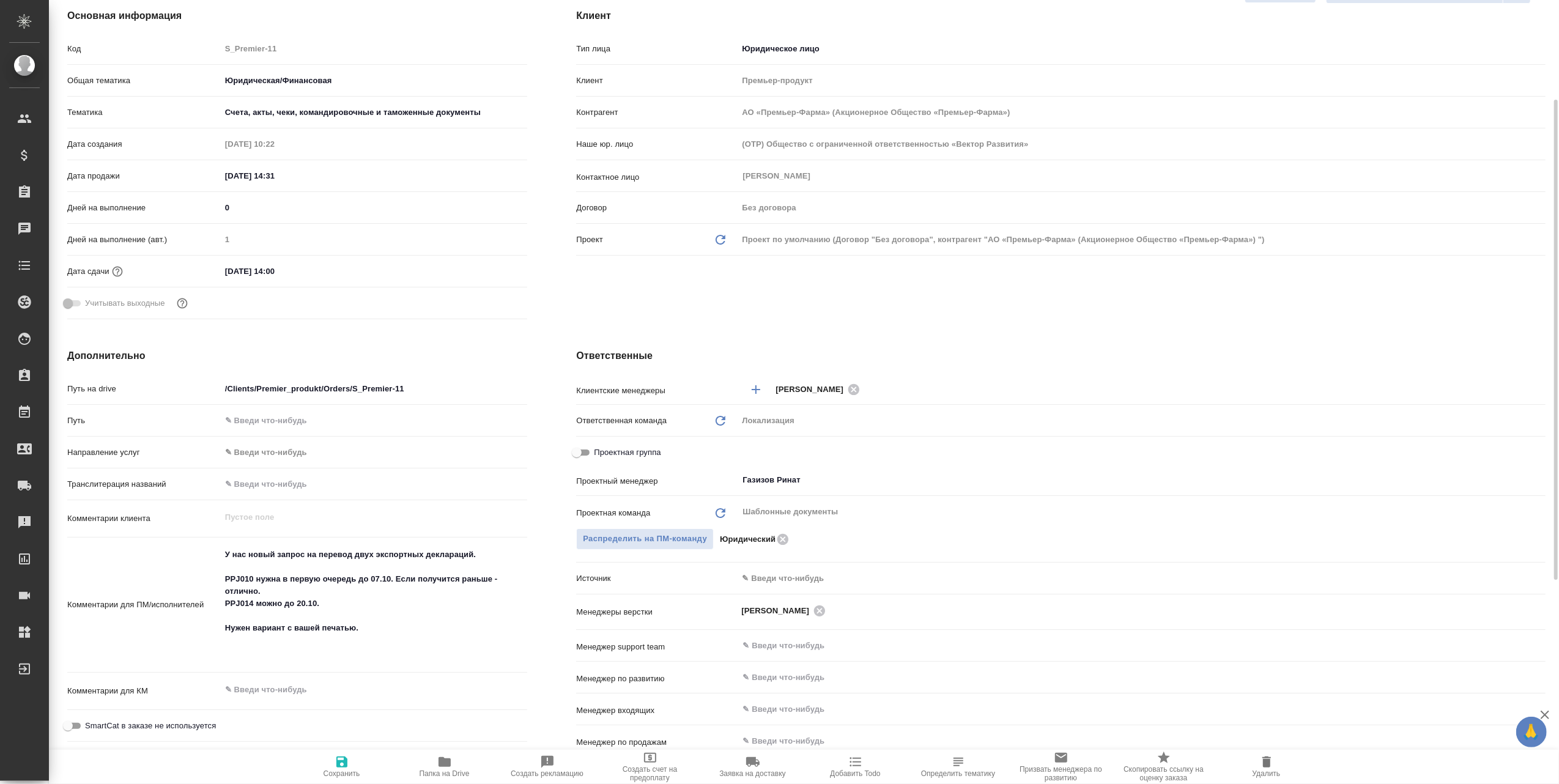
type textarea "x"
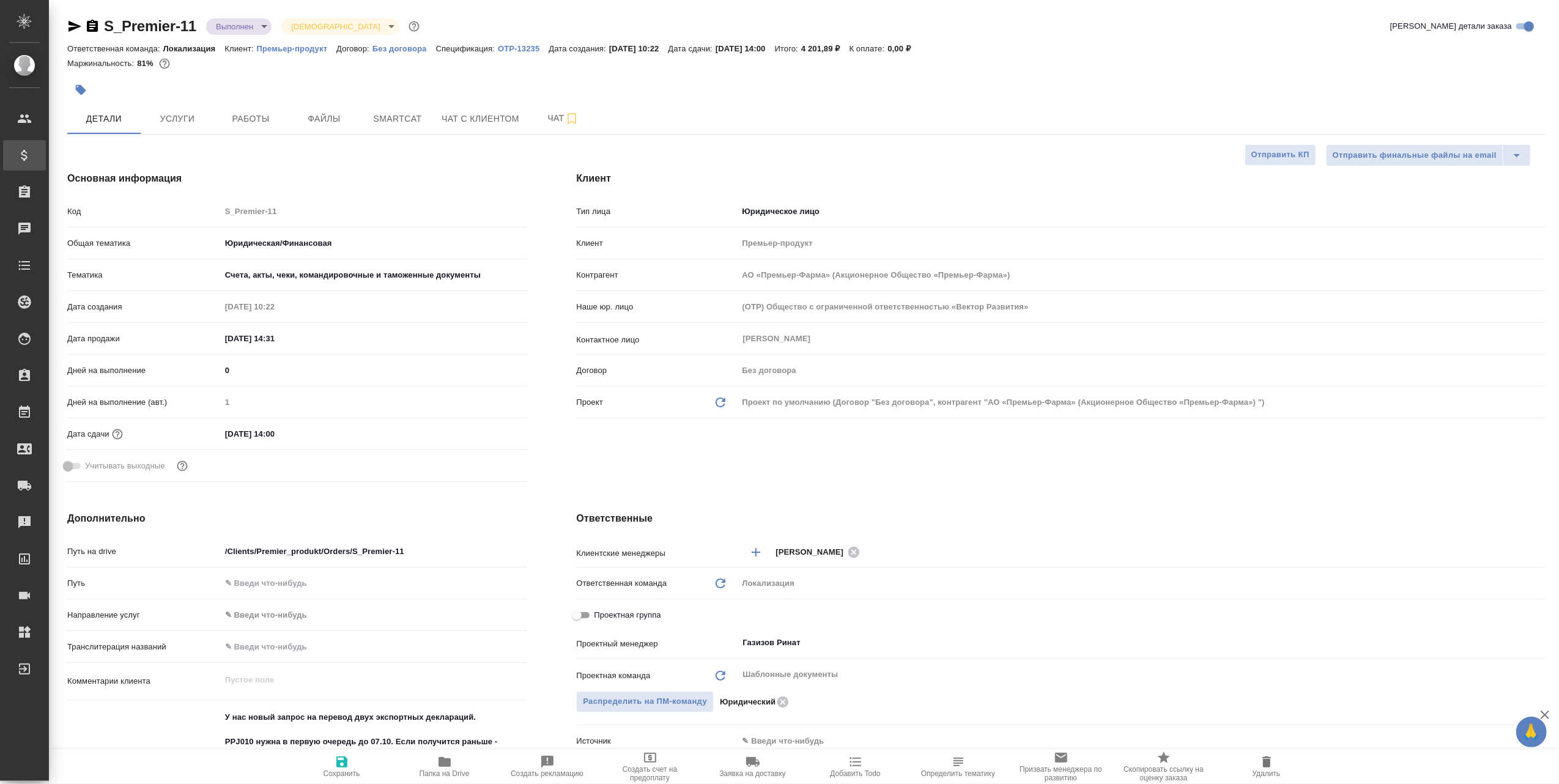
type input "АО «Премьер-Фарма» (Акционерное Общество «Премьер-Фарма»)"
type textarea "x"
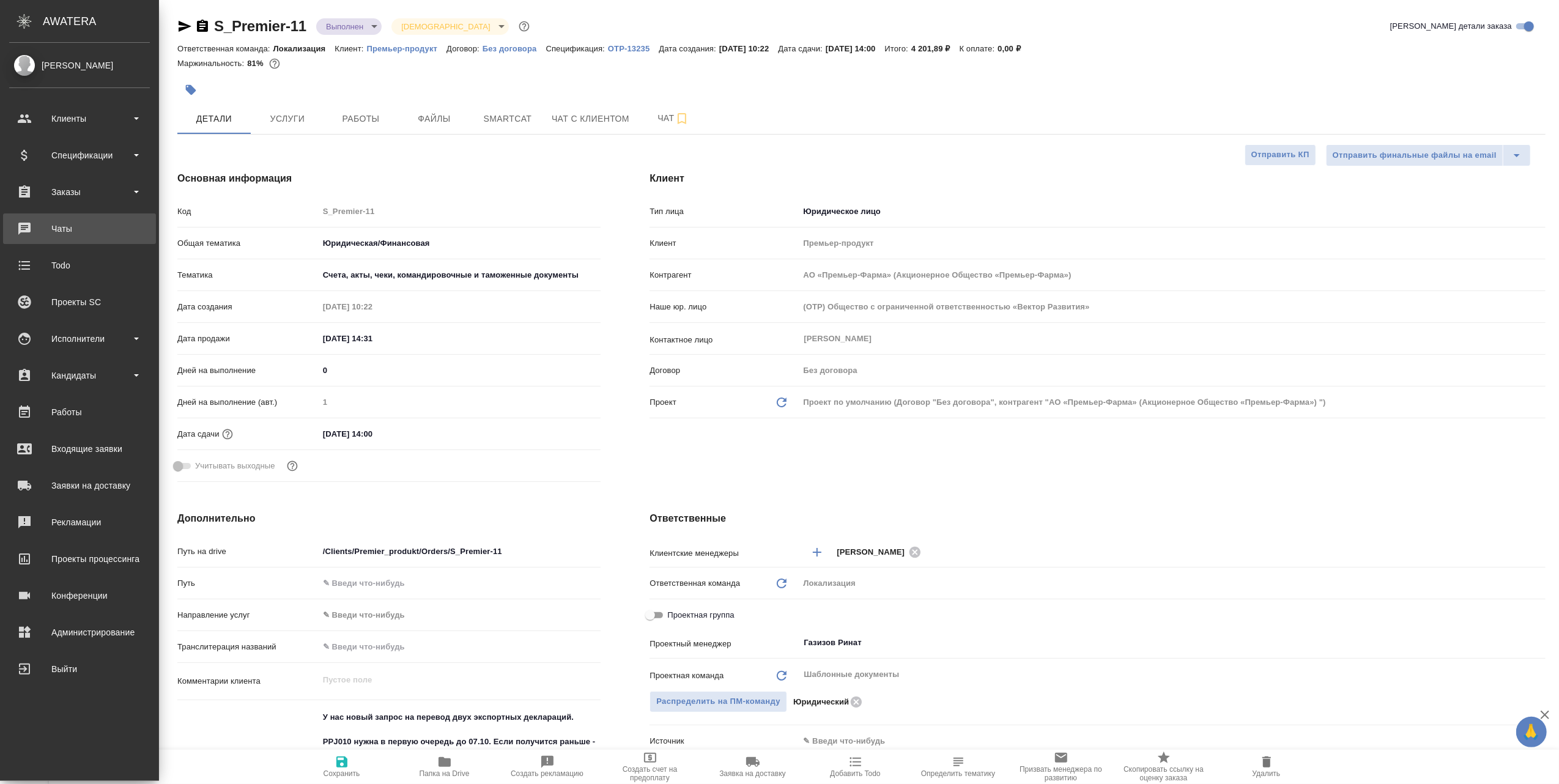
type input "АО «Премьер-Фарма» (Акционерное Общество «Премьер-Фарма»)"
type textarea "x"
type input "АО «Премьер-Фарма» (Акционерное Общество «Премьер-Фарма»)"
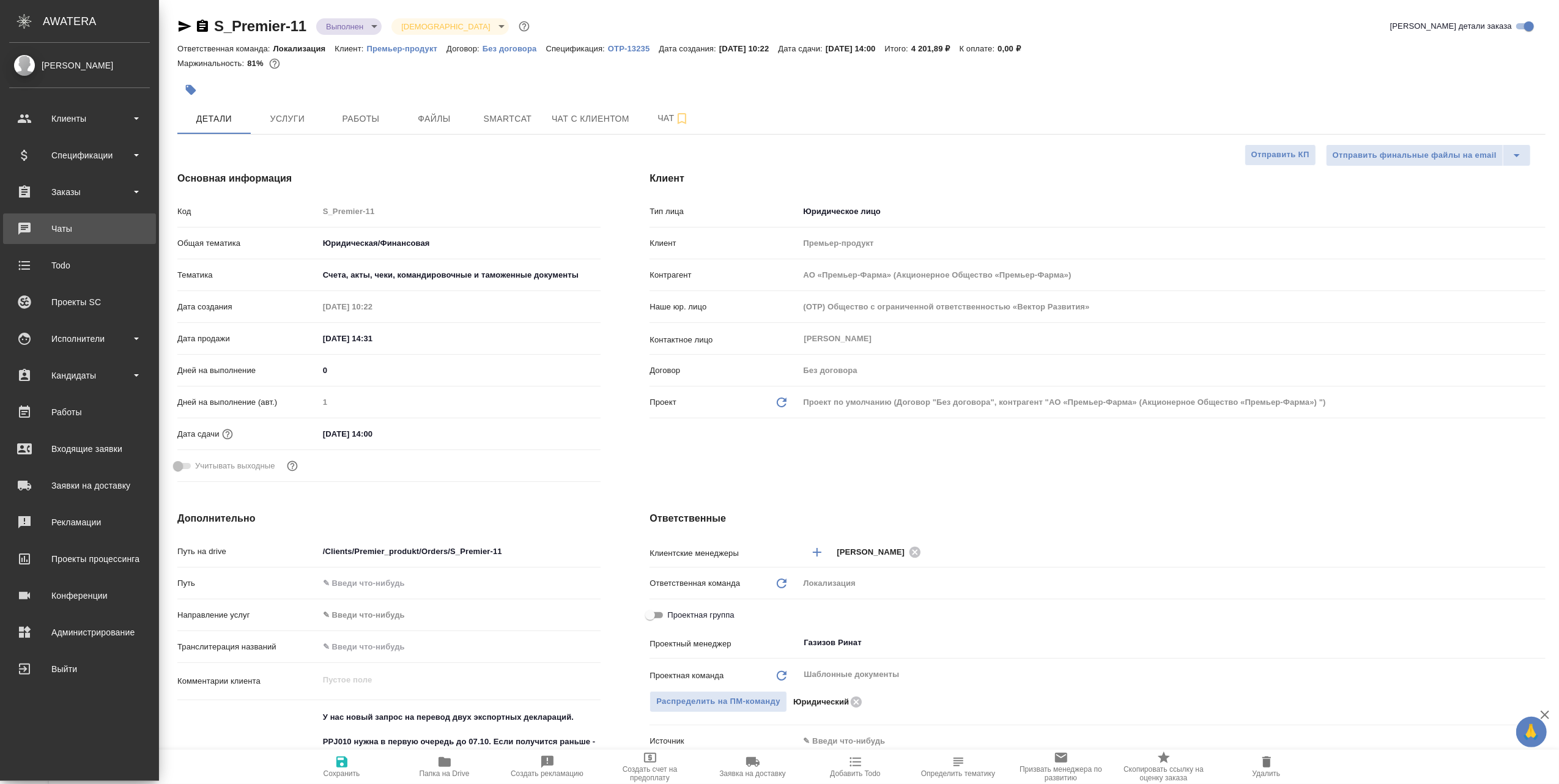
type textarea "x"
type input "АО «Премьер-Фарма» (Акционерное Общество «Премьер-Фарма»)"
type textarea "x"
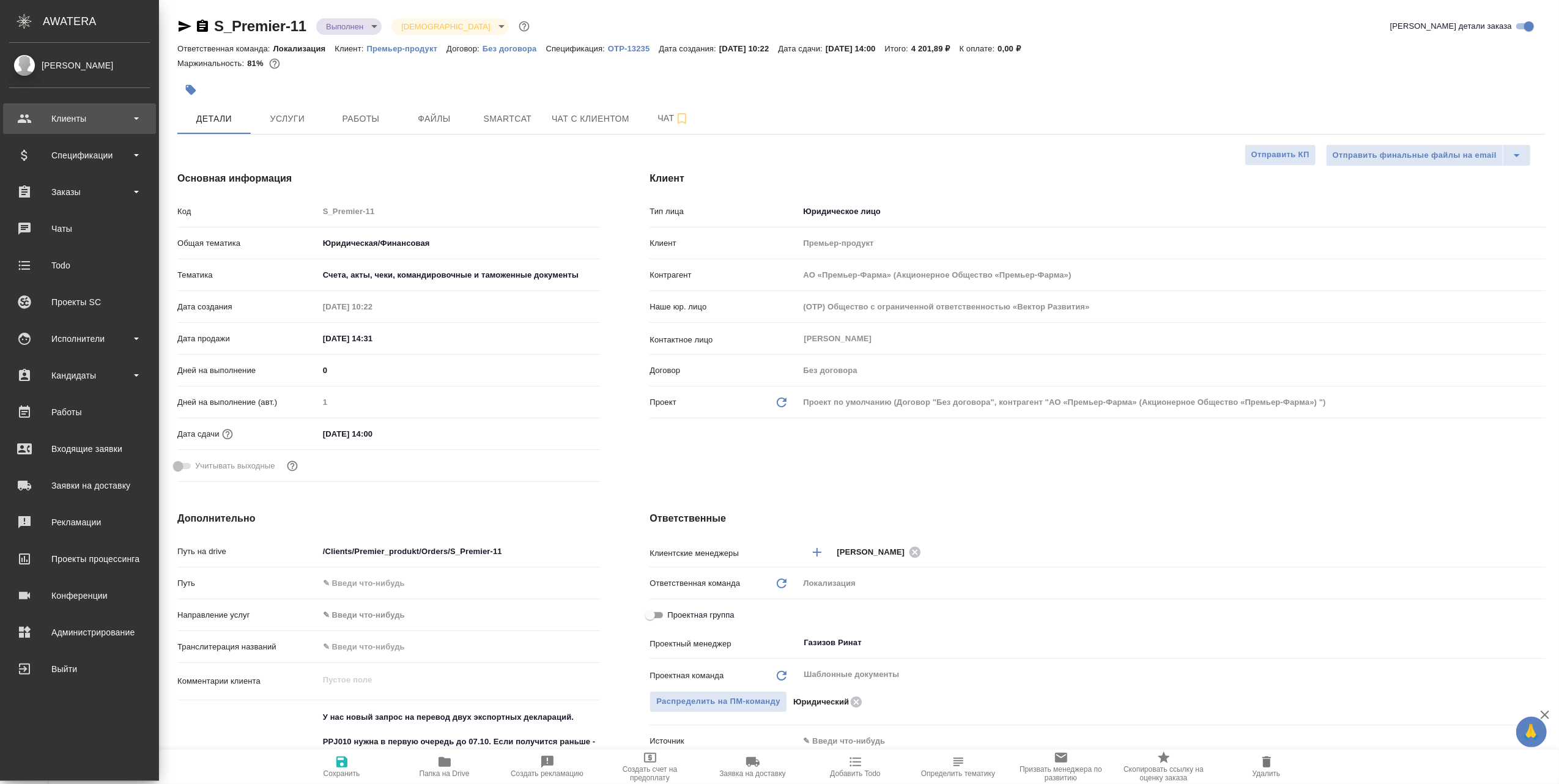
type textarea "x"
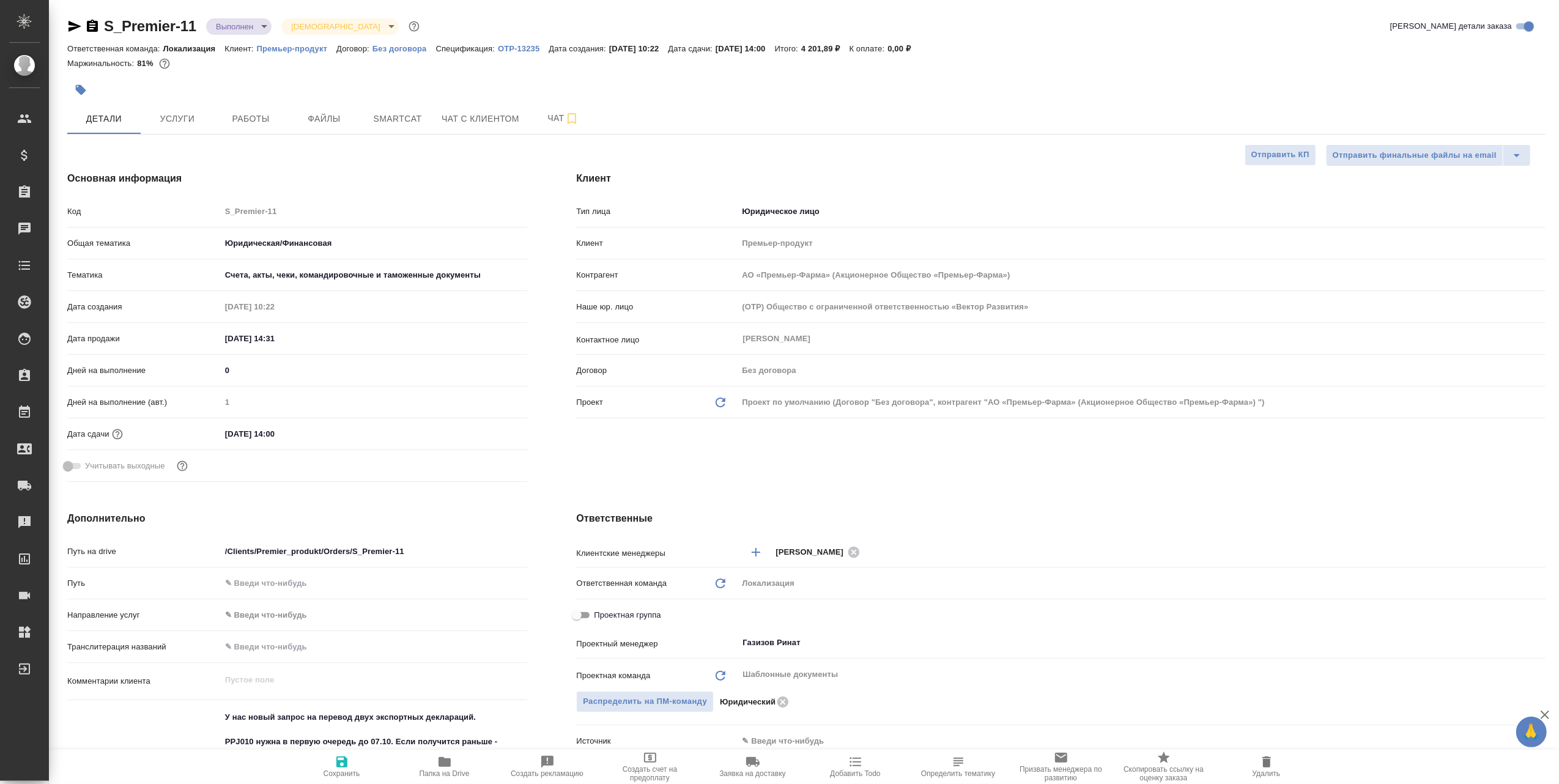
type input "АО «Премьер-Фарма» (Акционерное Общество «Премьер-Фарма»)"
type textarea "x"
type input "АО «Премьер-Фарма» (Акционерное Общество «Премьер-Фарма»)"
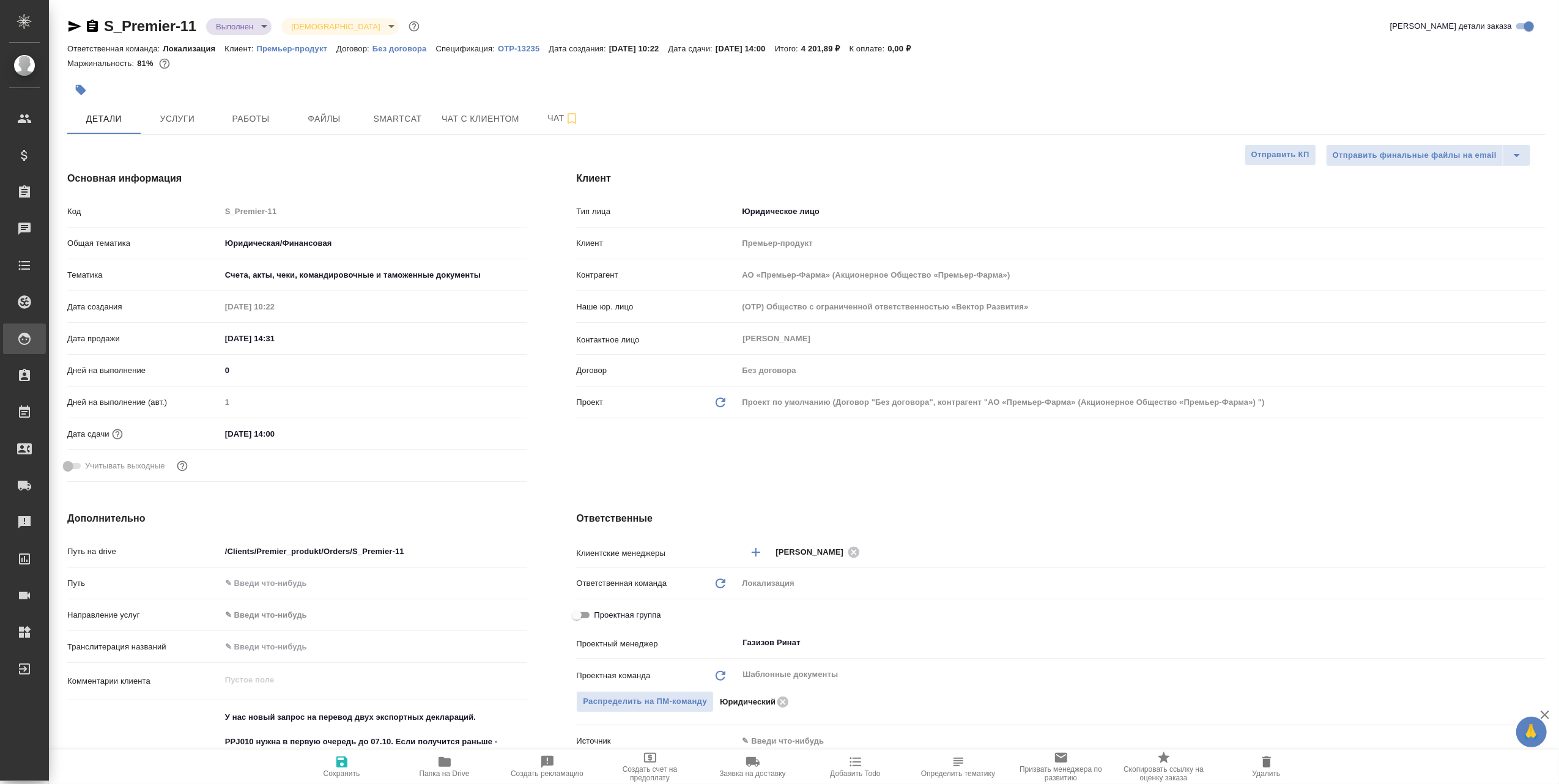
type textarea "x"
type input "АО «Премьер-Фарма» (Акционерное Общество «Премьер-Фарма»)"
type textarea "x"
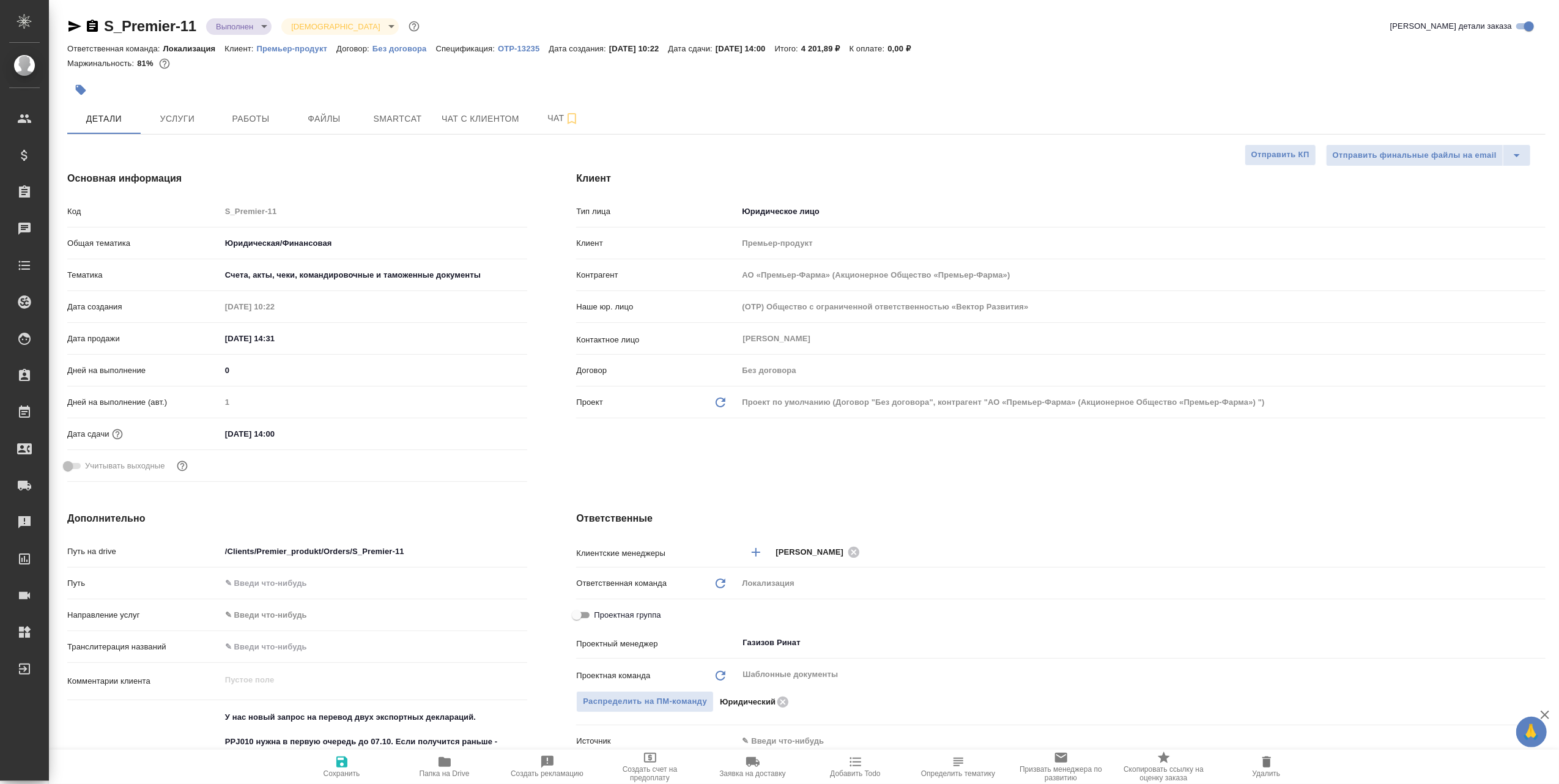
type textarea "x"
type input "АО «Премьер-Фарма» (Акционерное Общество «Премьер-Фарма»)"
type textarea "x"
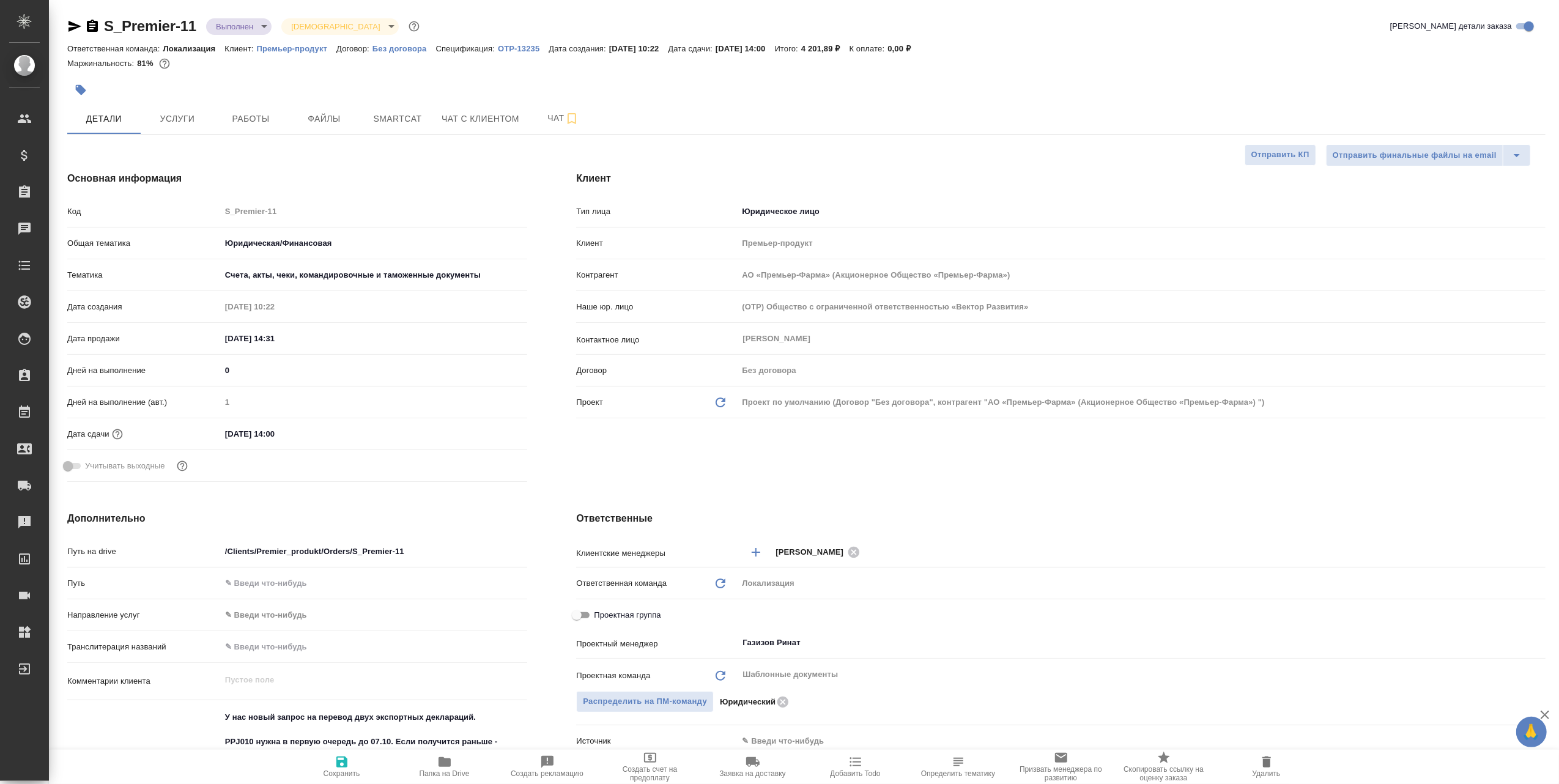
type textarea "x"
type input "АО «Премьер-Фарма» (Акционерное Общество «Премьер-Фарма»)"
type textarea "x"
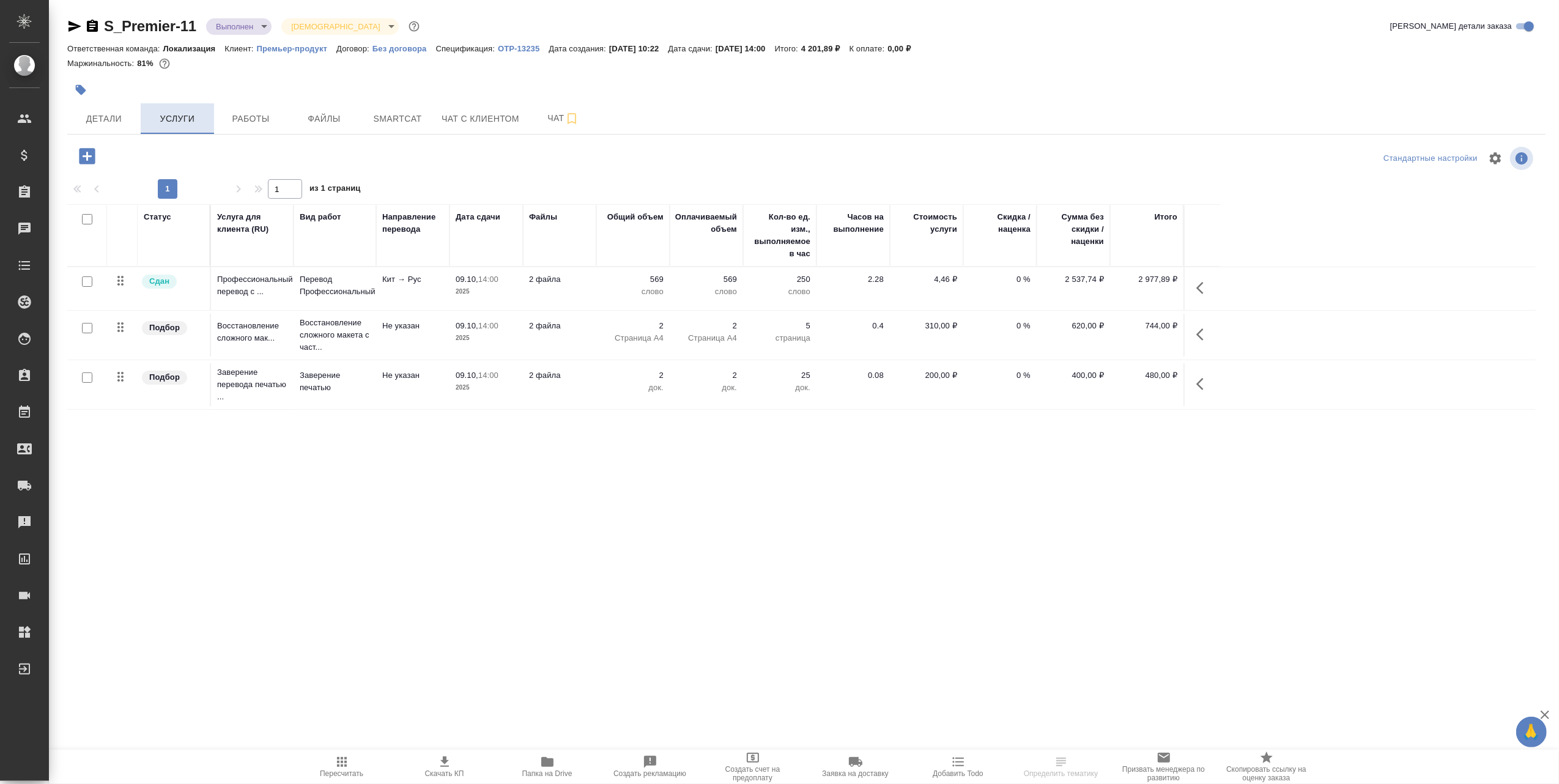
click at [177, 117] on span "Услуги" at bounding box center [177, 119] width 58 height 16
